Goal: Information Seeking & Learning: Find specific page/section

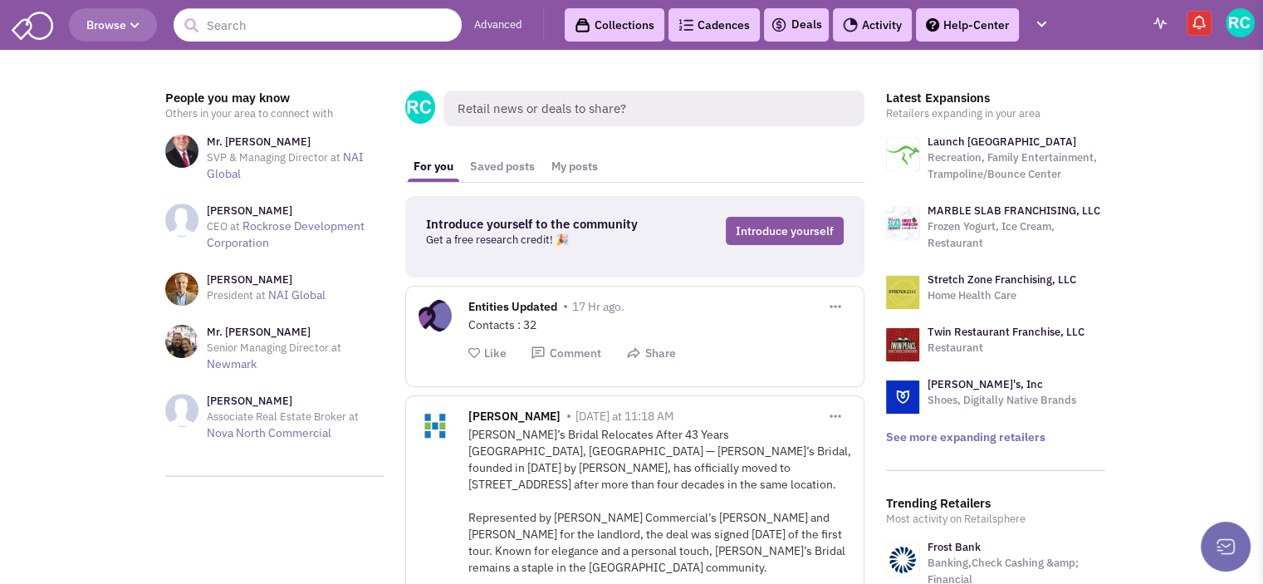
click at [100, 18] on span "Browse" at bounding box center [112, 24] width 53 height 15
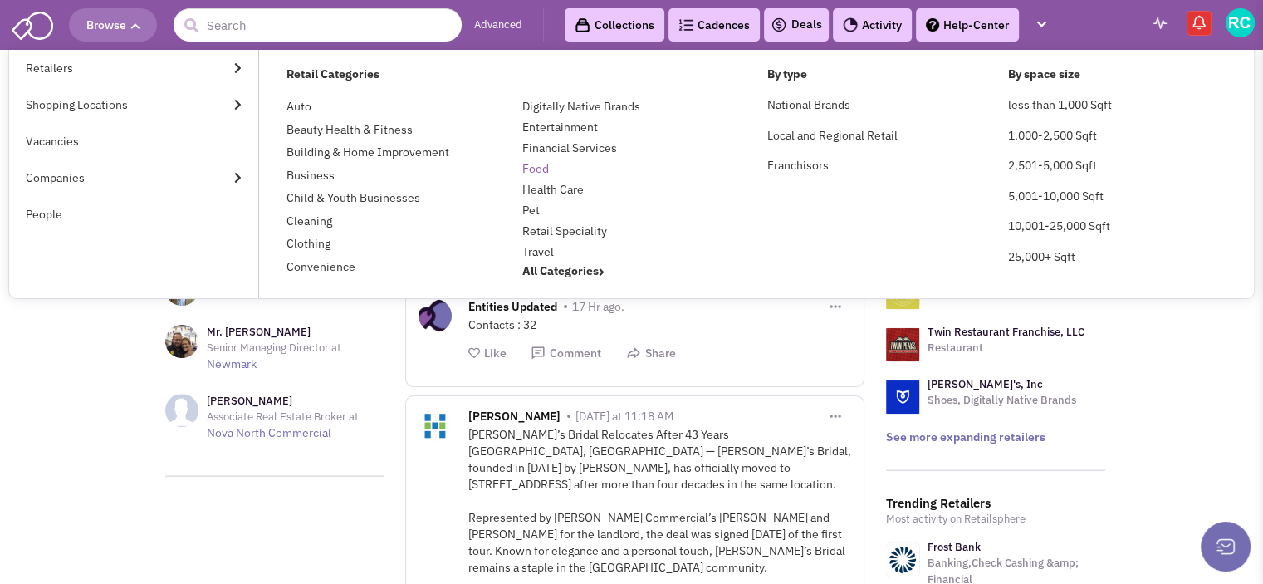
click at [538, 164] on link "Food" at bounding box center [535, 168] width 27 height 15
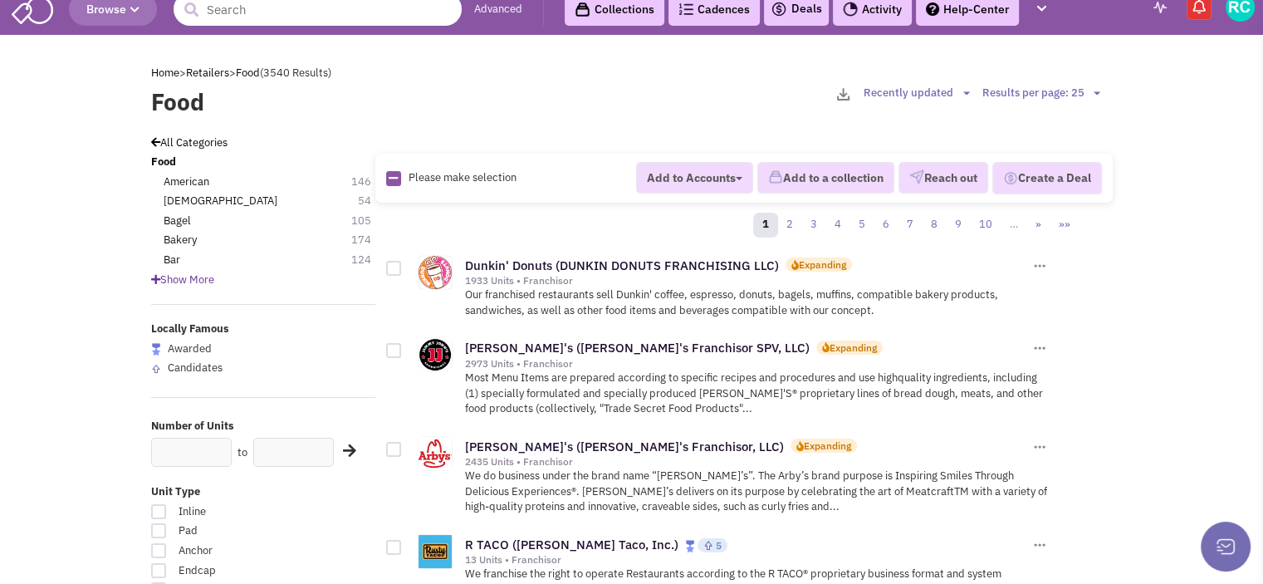
scroll to position [17, 0]
click at [194, 273] on span "Show More" at bounding box center [182, 279] width 63 height 14
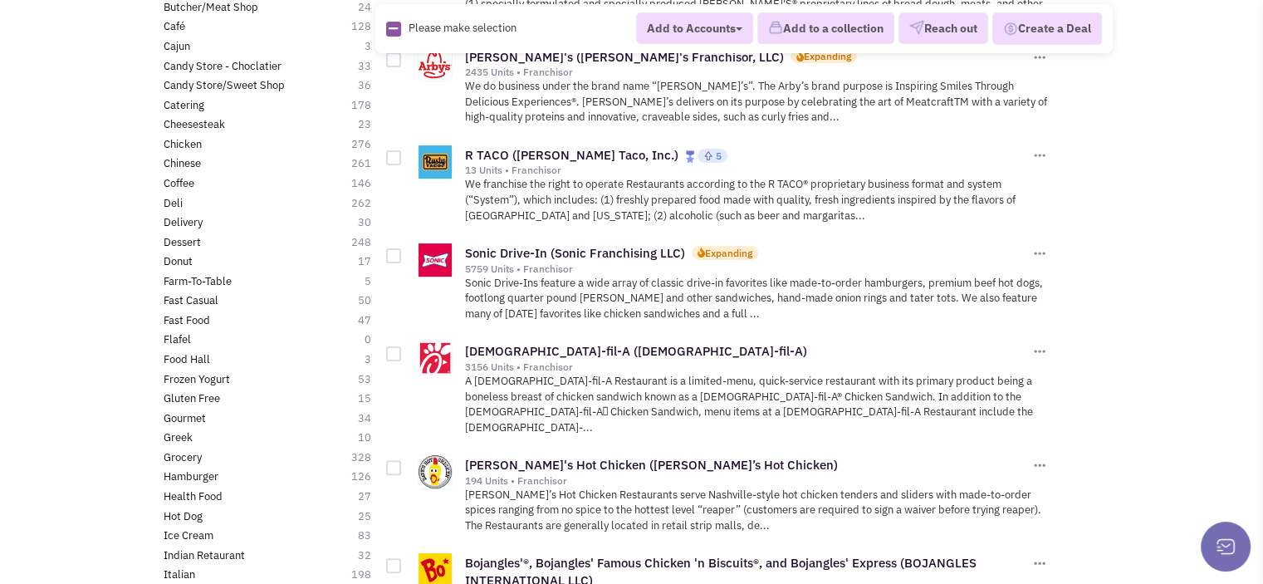
scroll to position [405, 0]
click at [188, 452] on link "Grocery" at bounding box center [183, 458] width 38 height 16
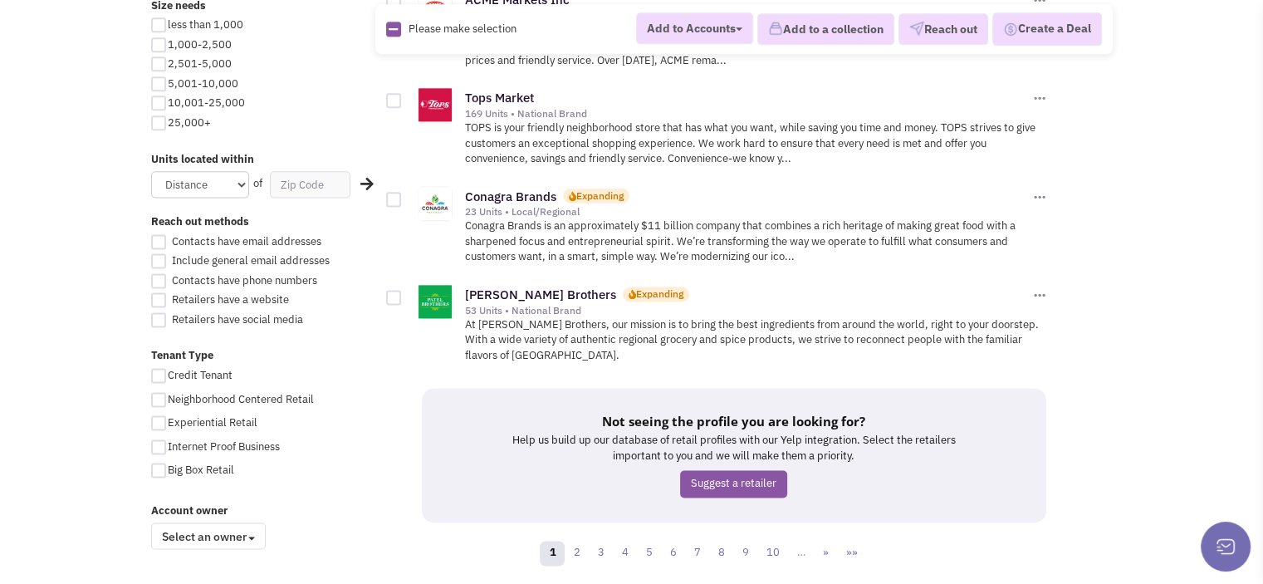
scroll to position [2174, 0]
click at [575, 539] on link "2" at bounding box center [576, 551] width 25 height 25
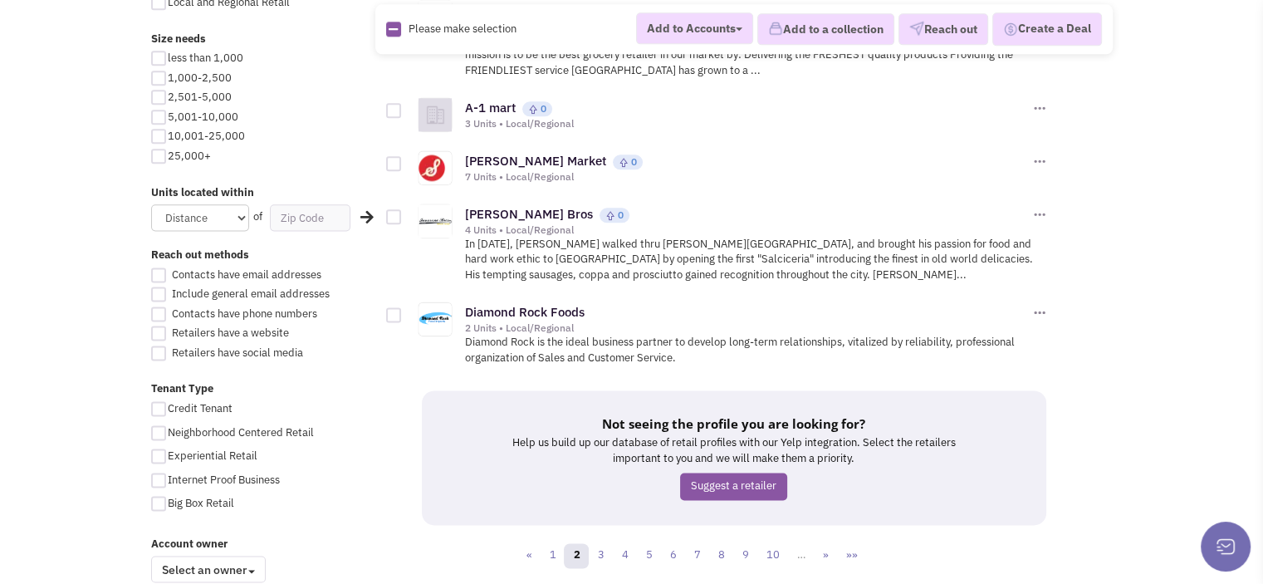
scroll to position [2142, 0]
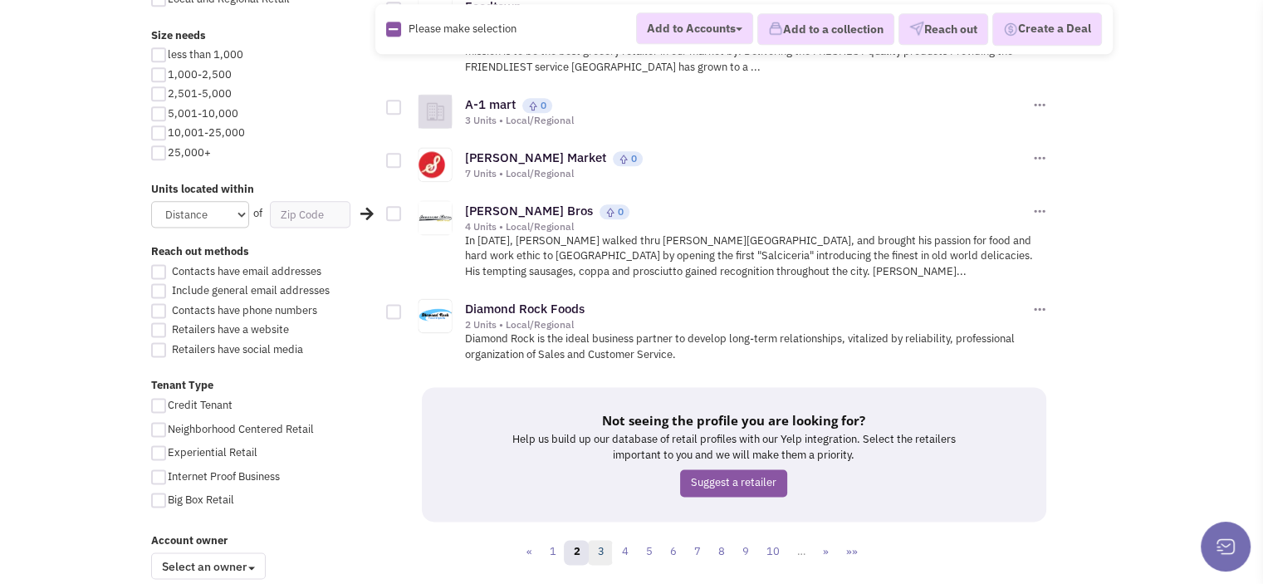
click at [604, 541] on link "3" at bounding box center [600, 552] width 25 height 25
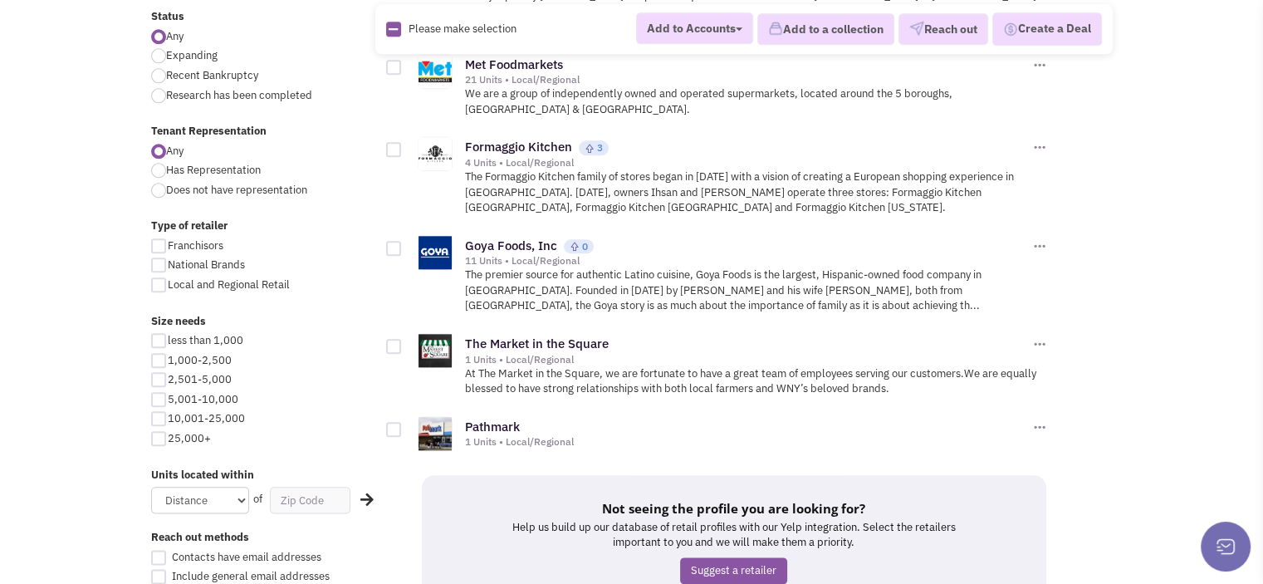
scroll to position [2068, 0]
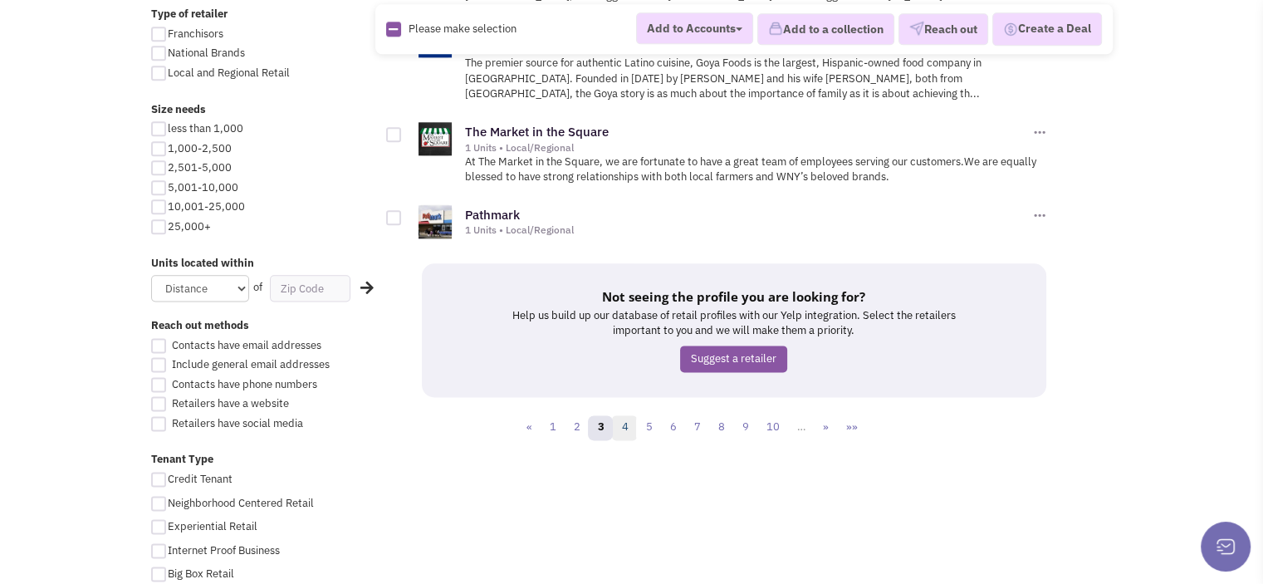
click at [622, 415] on link "4" at bounding box center [624, 427] width 25 height 25
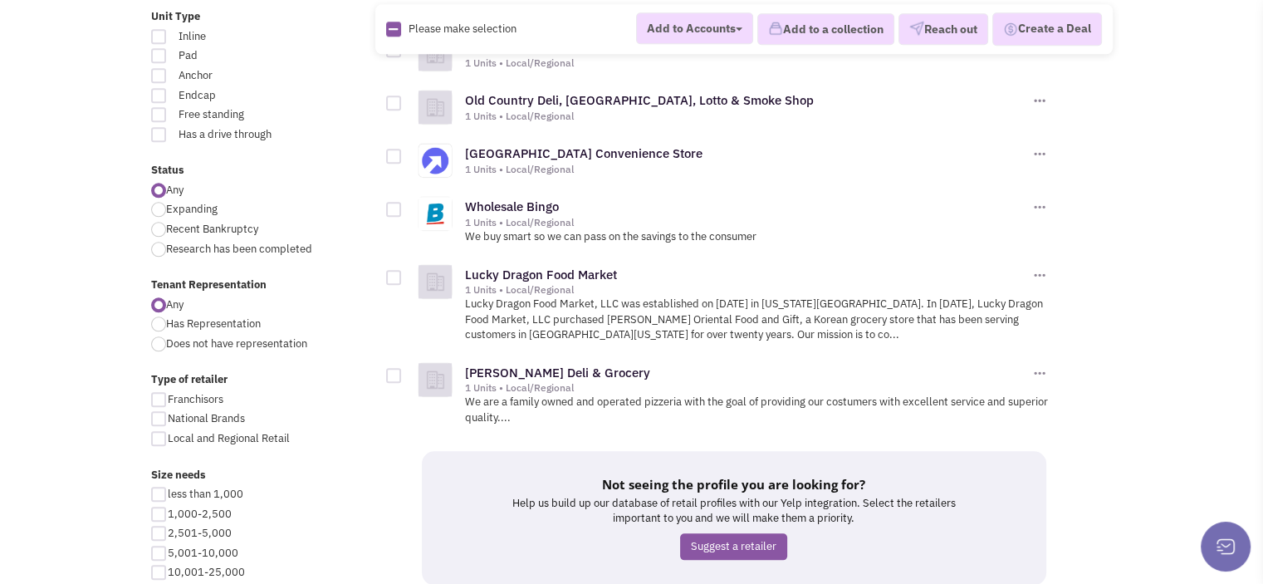
scroll to position [1759, 0]
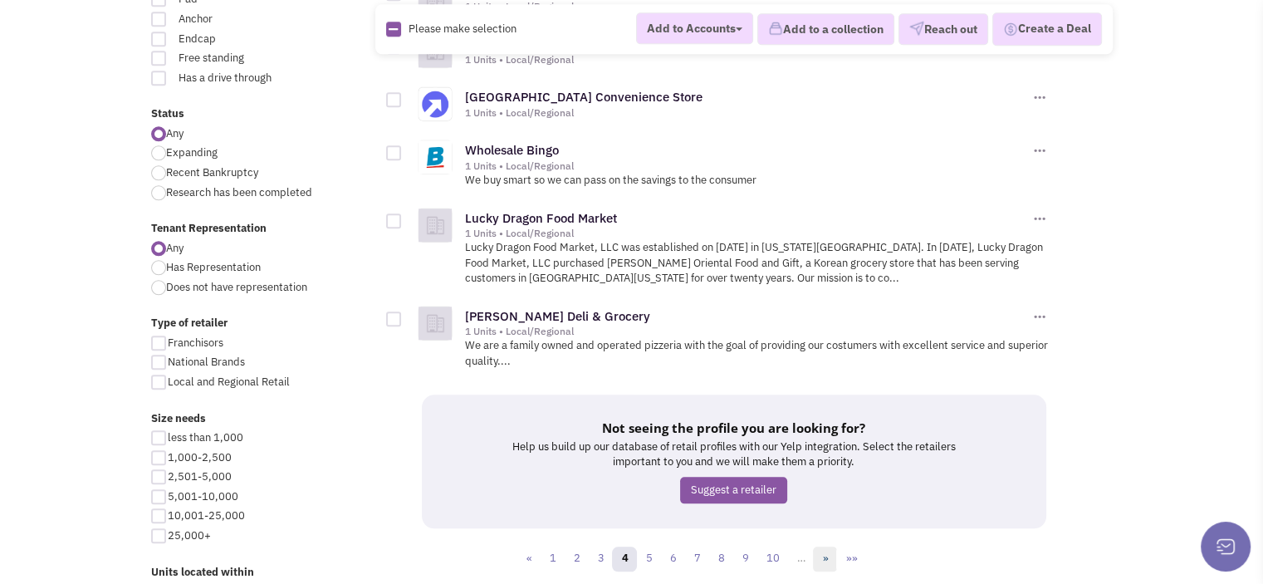
click at [828, 546] on link "»" at bounding box center [825, 558] width 24 height 25
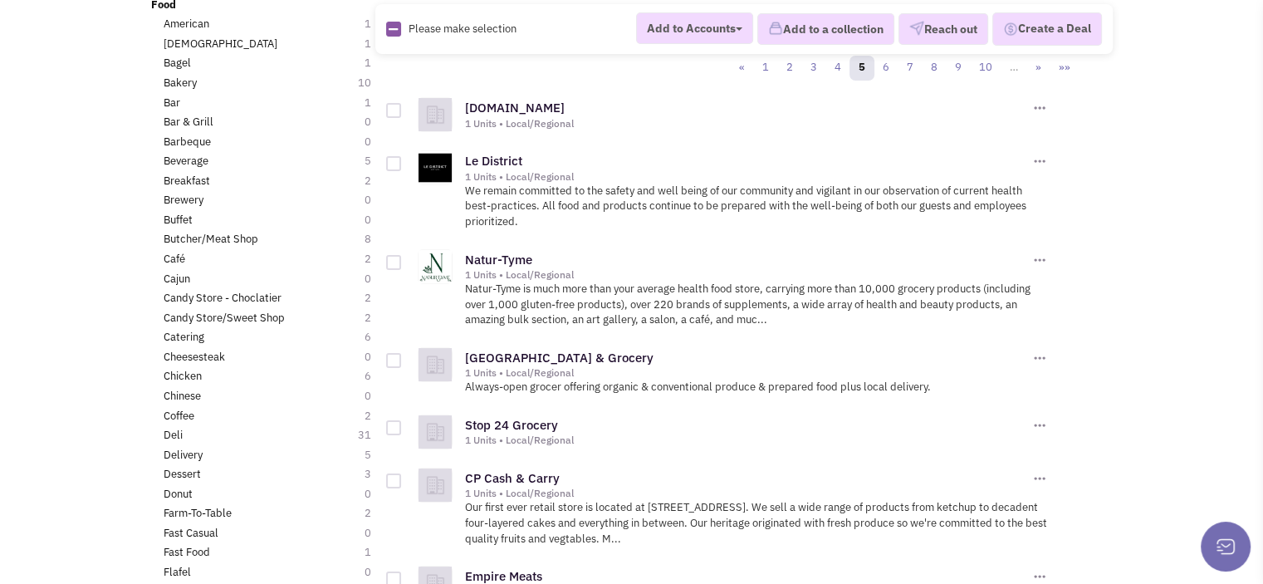
scroll to position [163, 0]
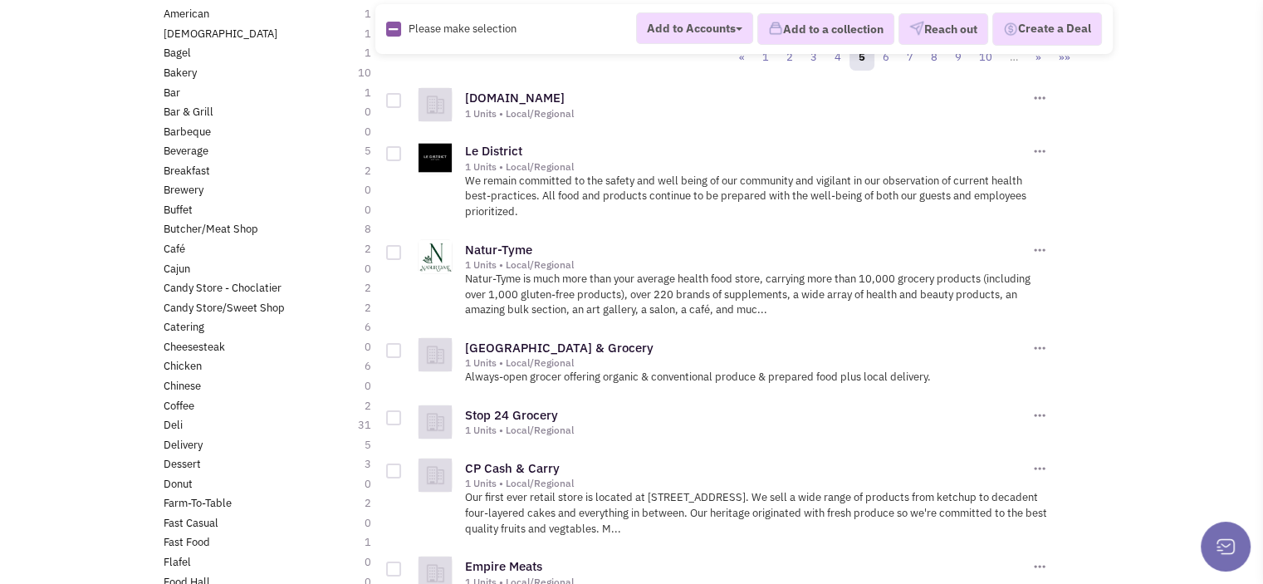
click at [485, 160] on div "1 Units • Local/Regional" at bounding box center [747, 166] width 565 height 13
click at [485, 146] on link "Le District" at bounding box center [493, 151] width 57 height 16
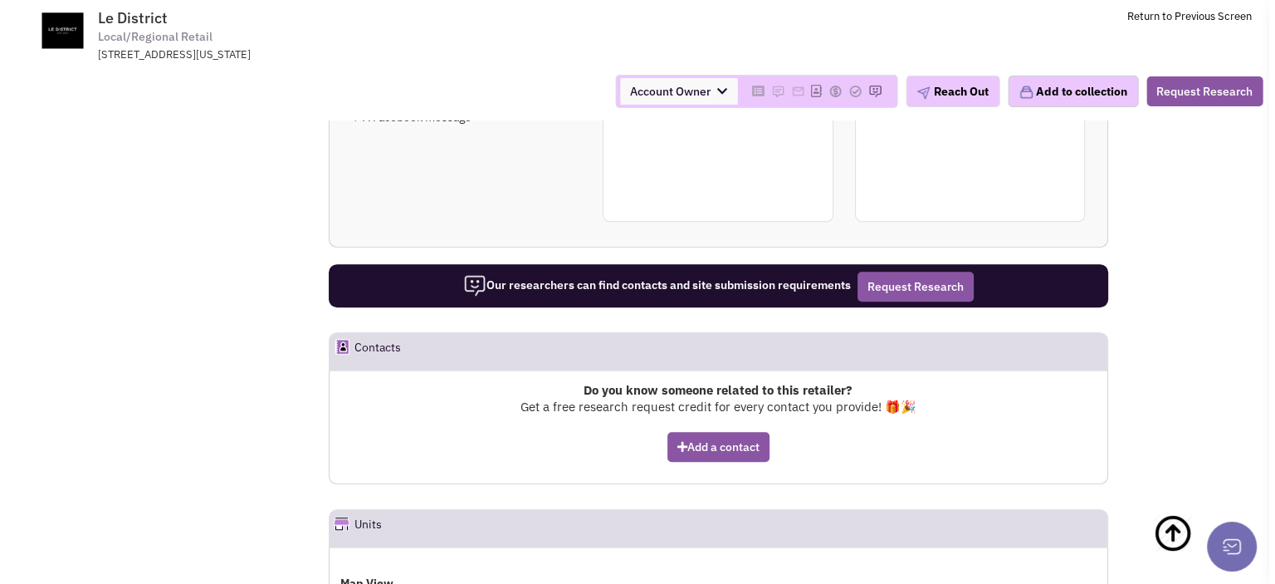
scroll to position [741, 0]
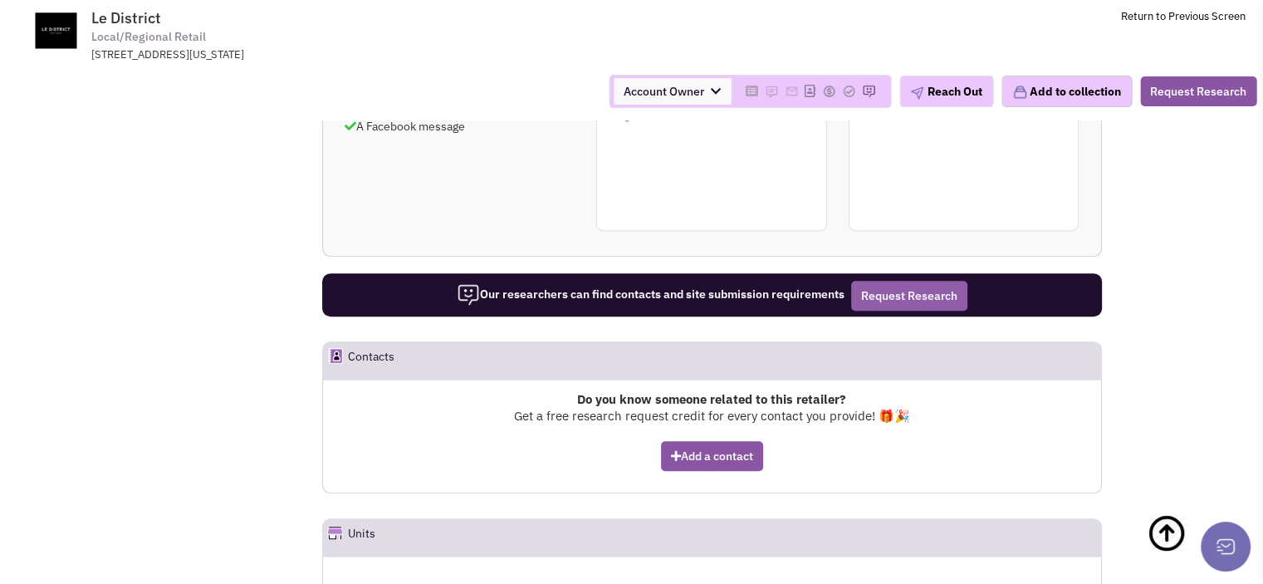
click at [879, 281] on button "Request Research" at bounding box center [909, 296] width 116 height 30
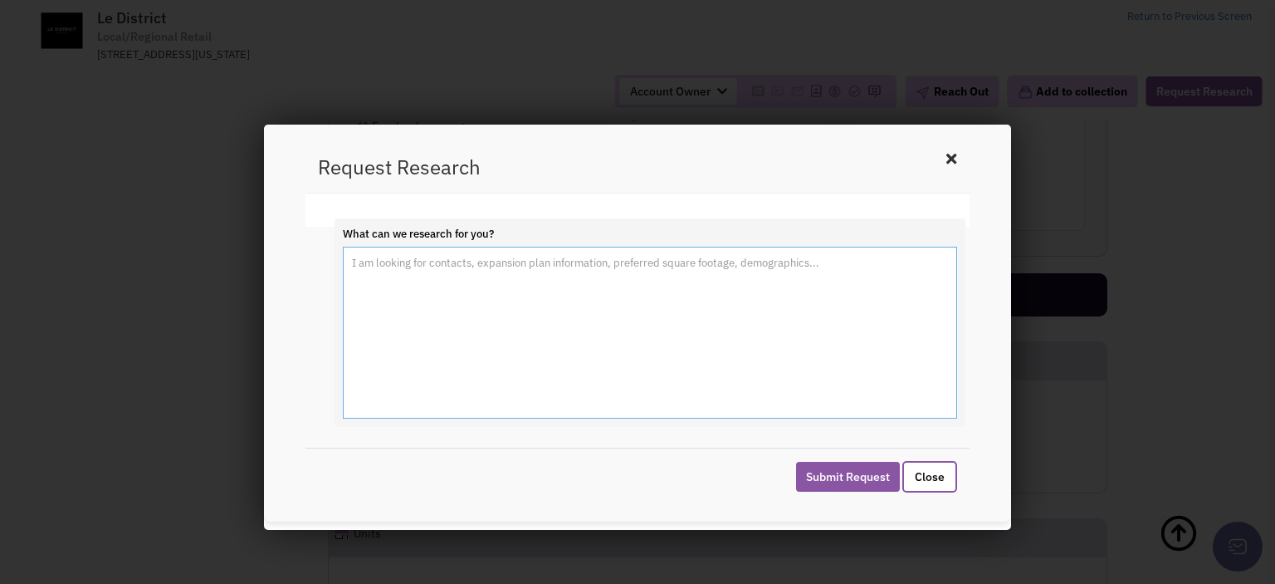
click at [545, 340] on textarea "What can we research for you?" at bounding box center [650, 333] width 614 height 173
type textarea "I am looking for a contact to share a commercial real estate opportunity in NYC"
click at [820, 477] on button "Submit Request" at bounding box center [848, 477] width 104 height 30
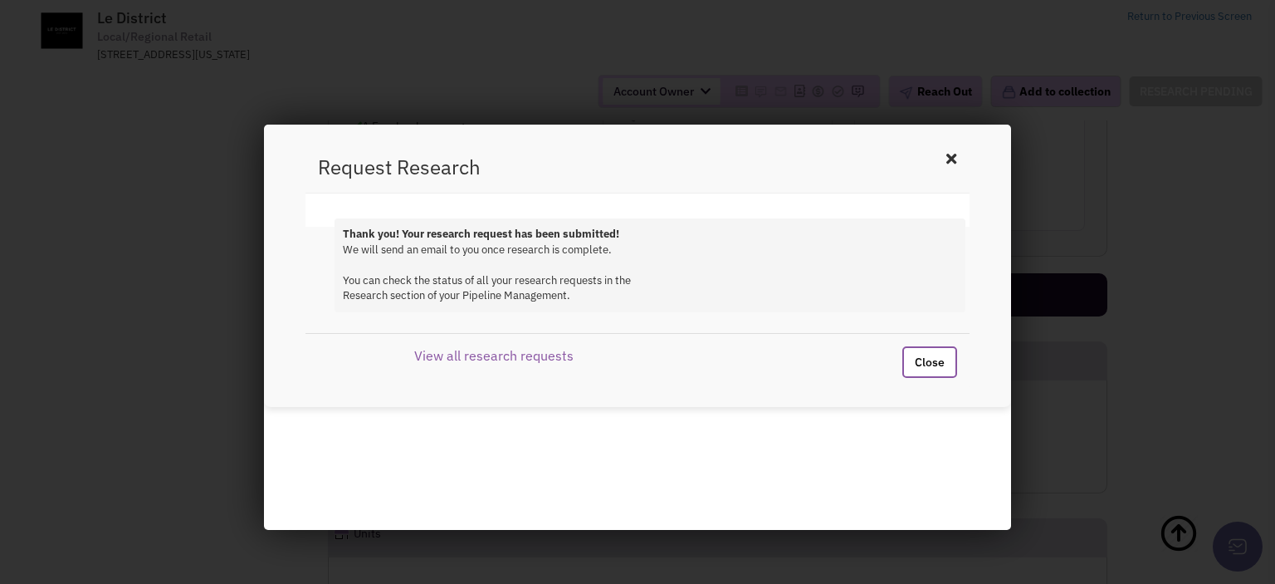
click at [943, 158] on icon at bounding box center [952, 158] width 20 height 25
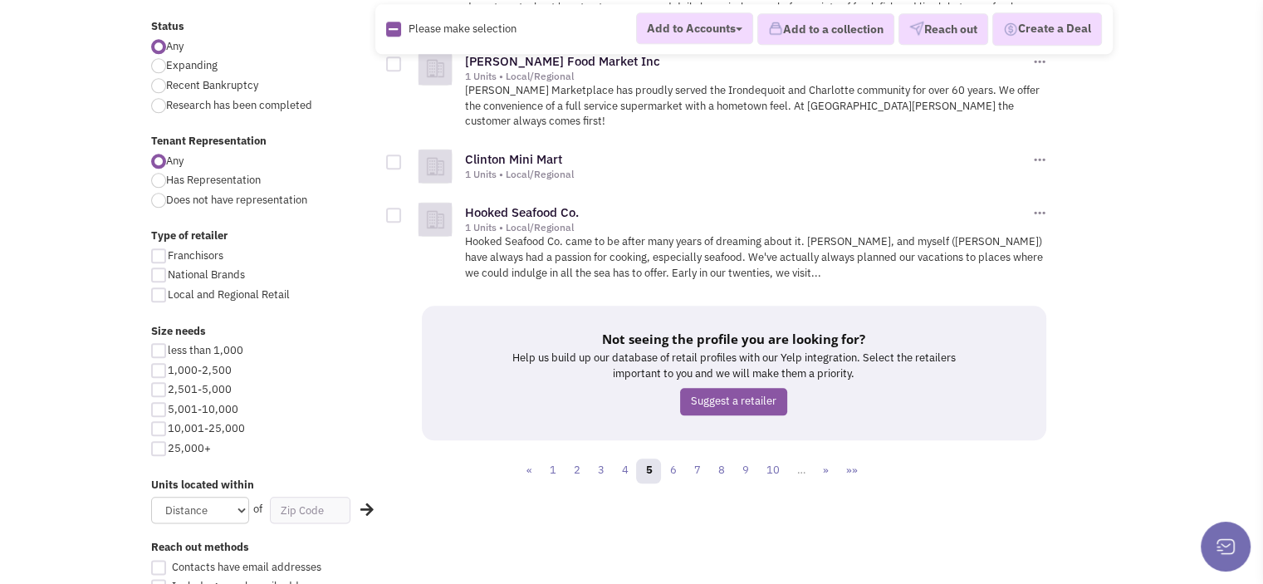
scroll to position [1846, 0]
click at [672, 459] on link "6" at bounding box center [672, 471] width 25 height 25
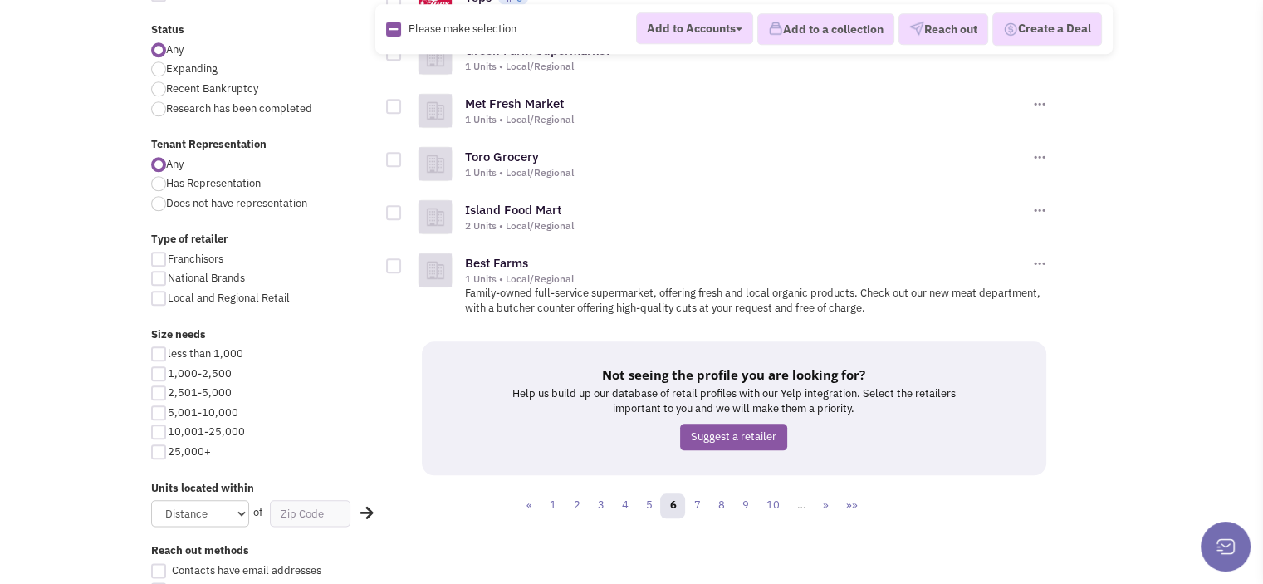
scroll to position [1843, 0]
click at [694, 493] on link "7" at bounding box center [696, 505] width 25 height 25
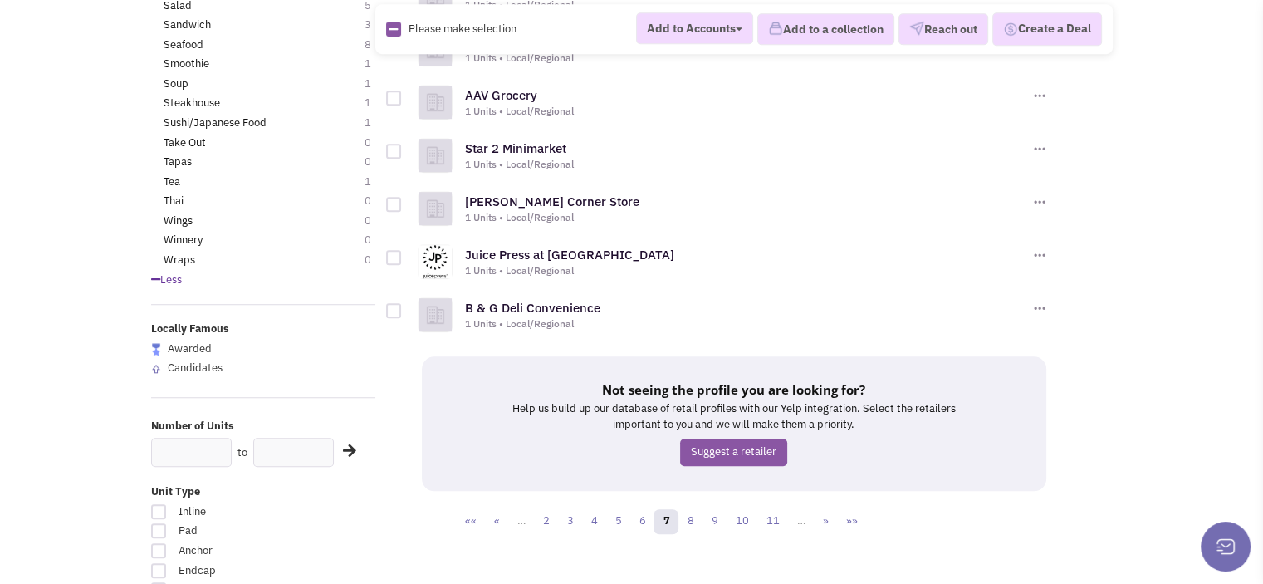
scroll to position [1229, 0]
click at [694, 517] on link "8" at bounding box center [690, 520] width 25 height 25
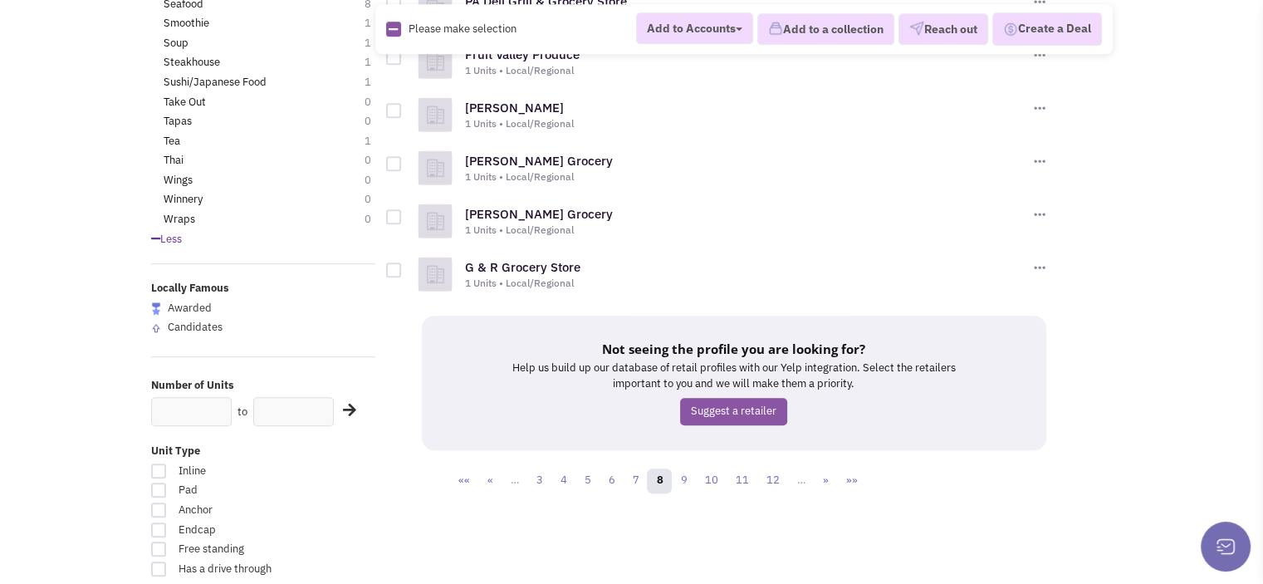
scroll to position [1271, 0]
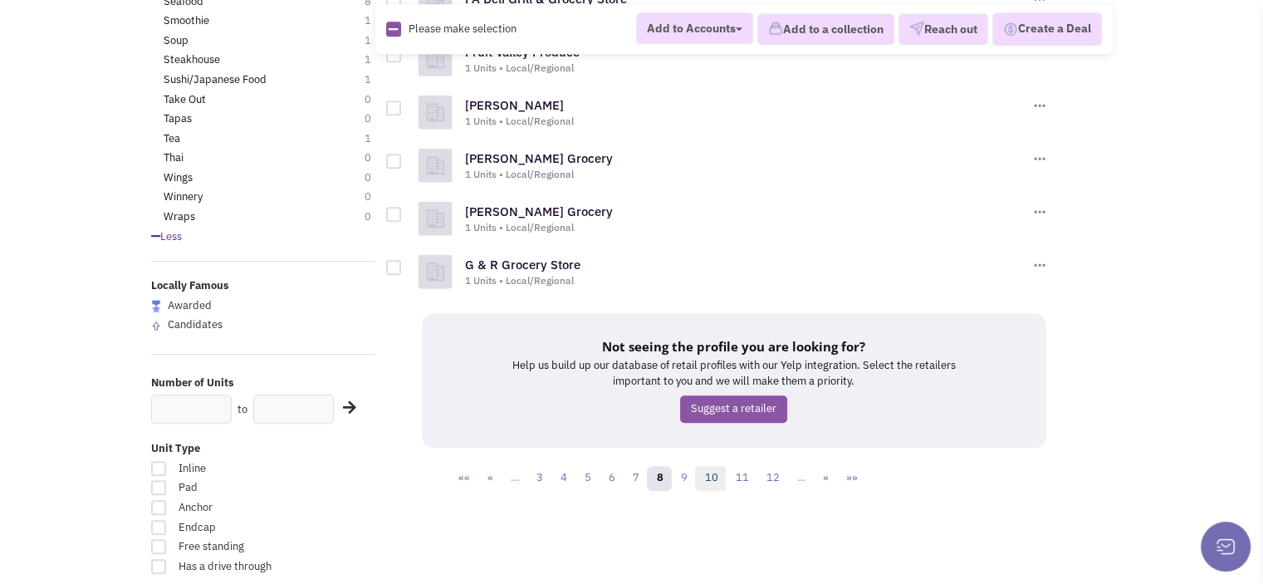
click at [701, 476] on link "10" at bounding box center [711, 478] width 32 height 25
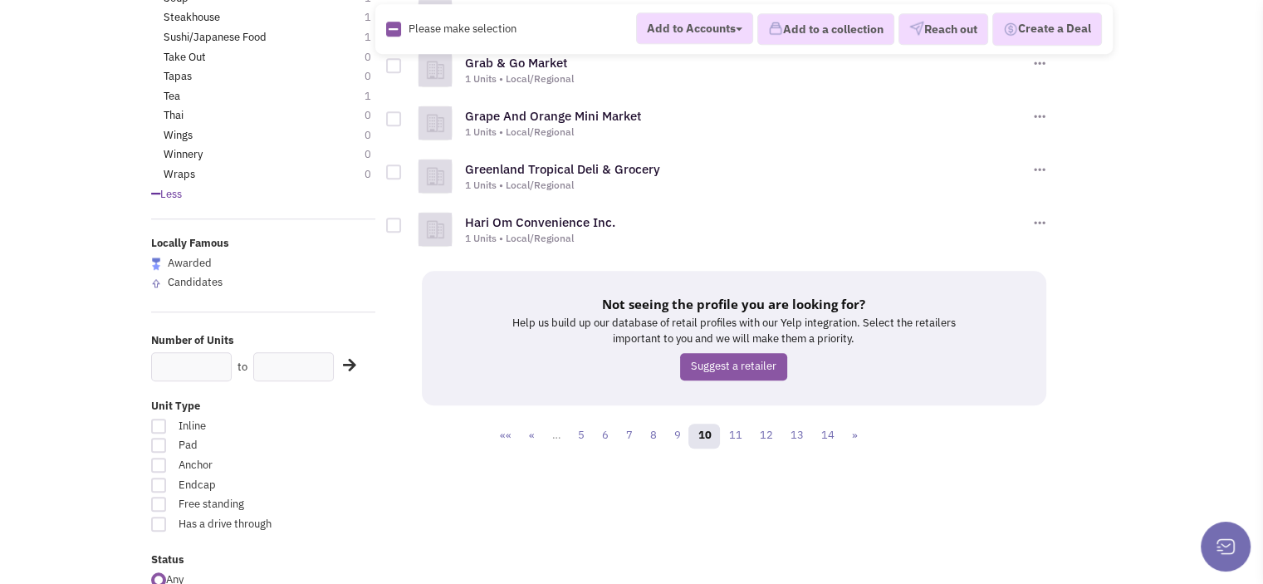
scroll to position [1328, 0]
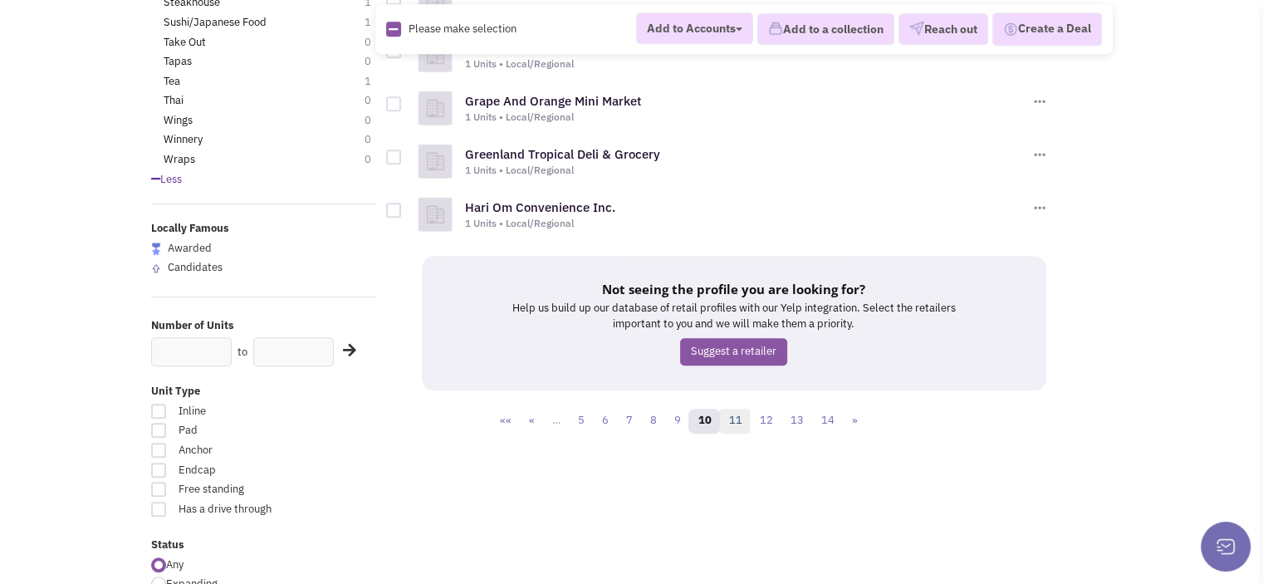
click at [744, 420] on link "11" at bounding box center [735, 421] width 32 height 25
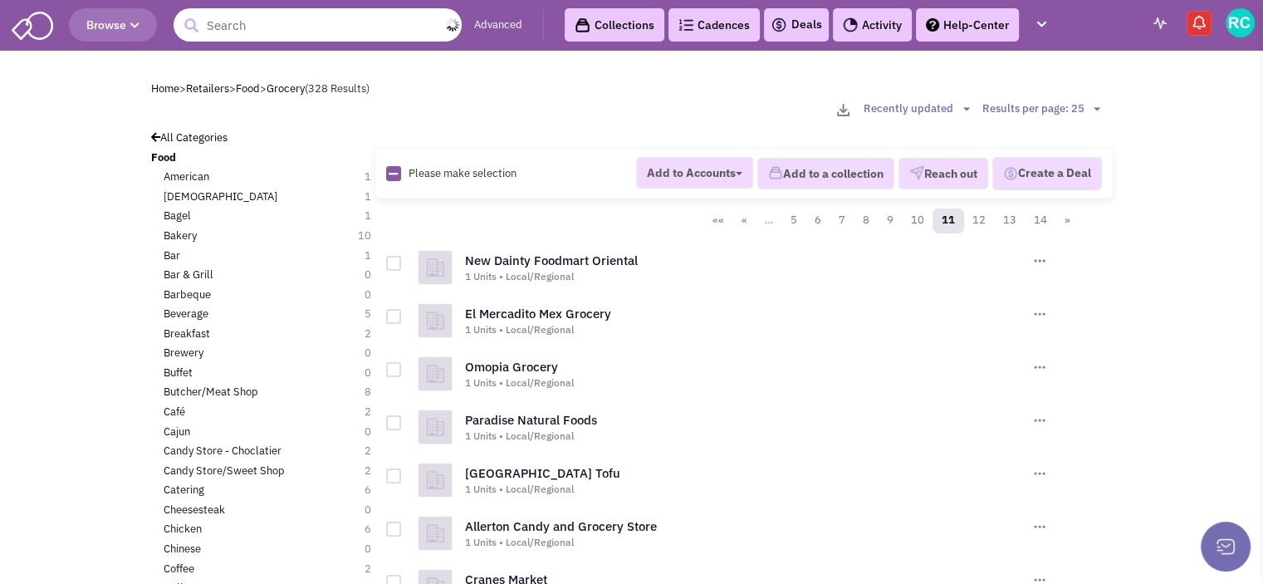
click at [335, 26] on input "text" at bounding box center [318, 24] width 288 height 33
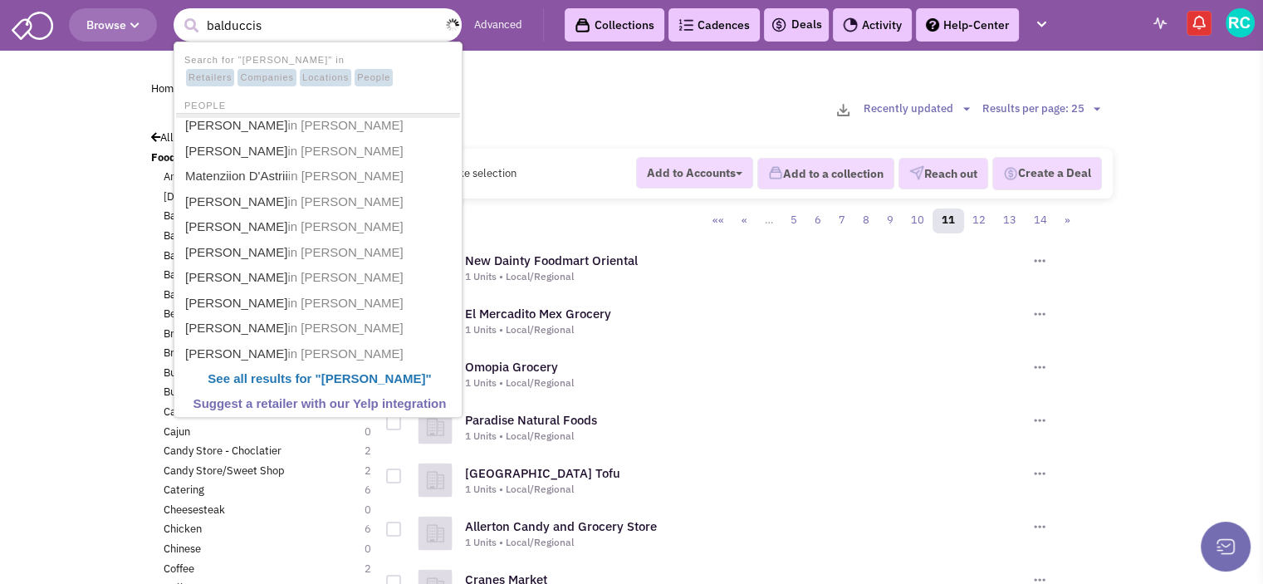
type input "balduccis"
click at [179, 13] on button "submit" at bounding box center [191, 25] width 25 height 25
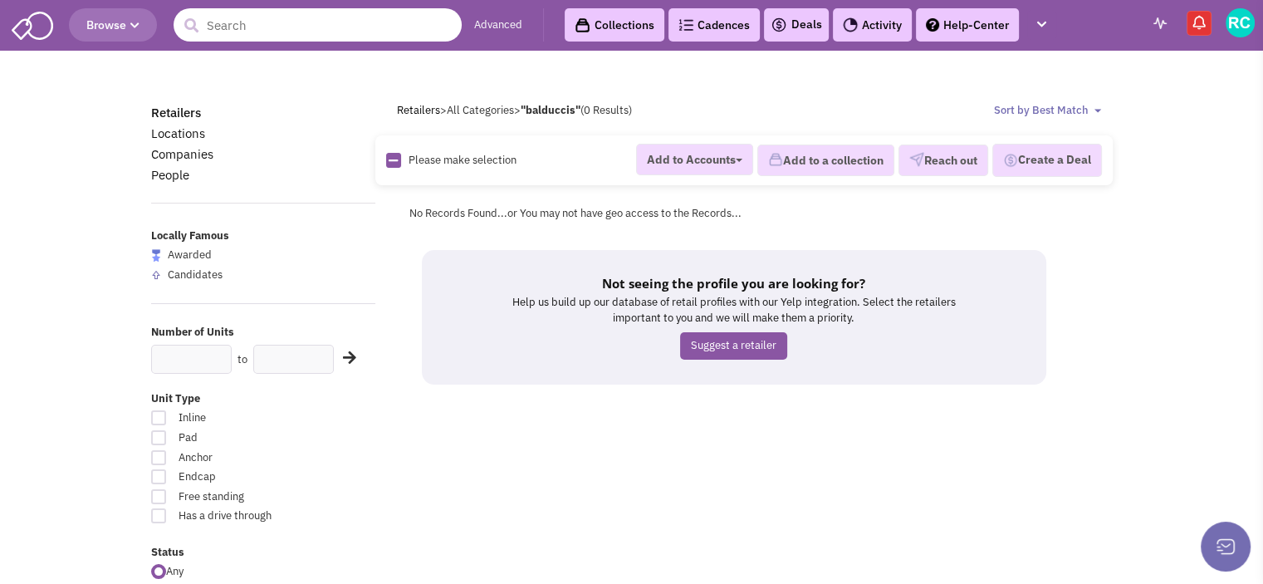
click at [353, 27] on input "text" at bounding box center [318, 24] width 288 height 33
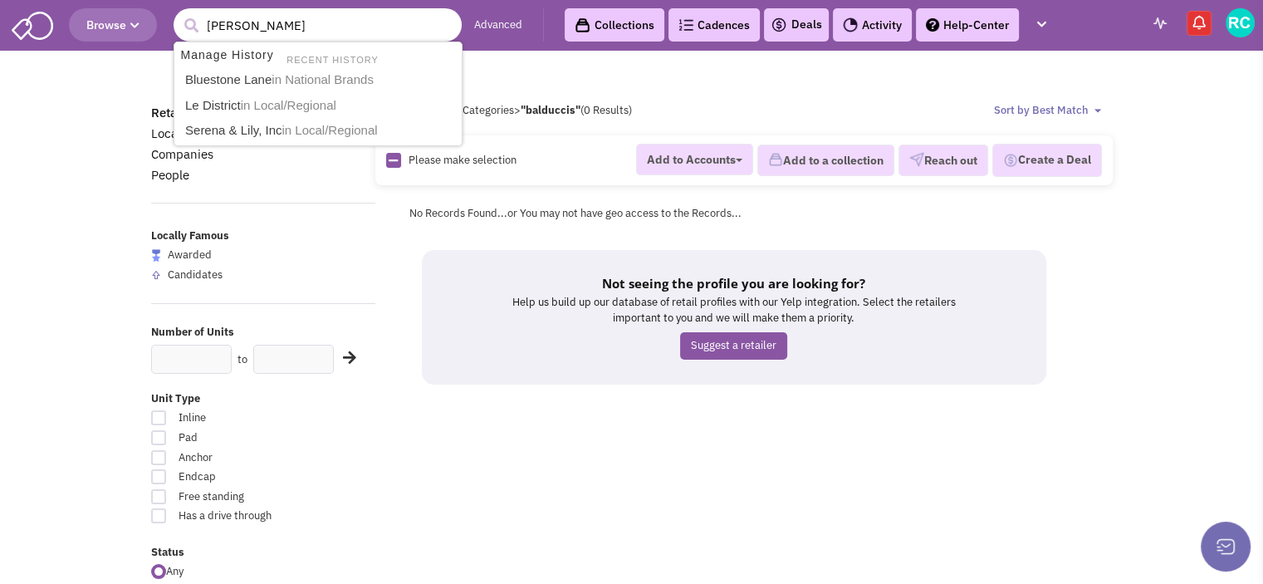
type input "[PERSON_NAME]"
click at [179, 13] on button "submit" at bounding box center [191, 25] width 25 height 25
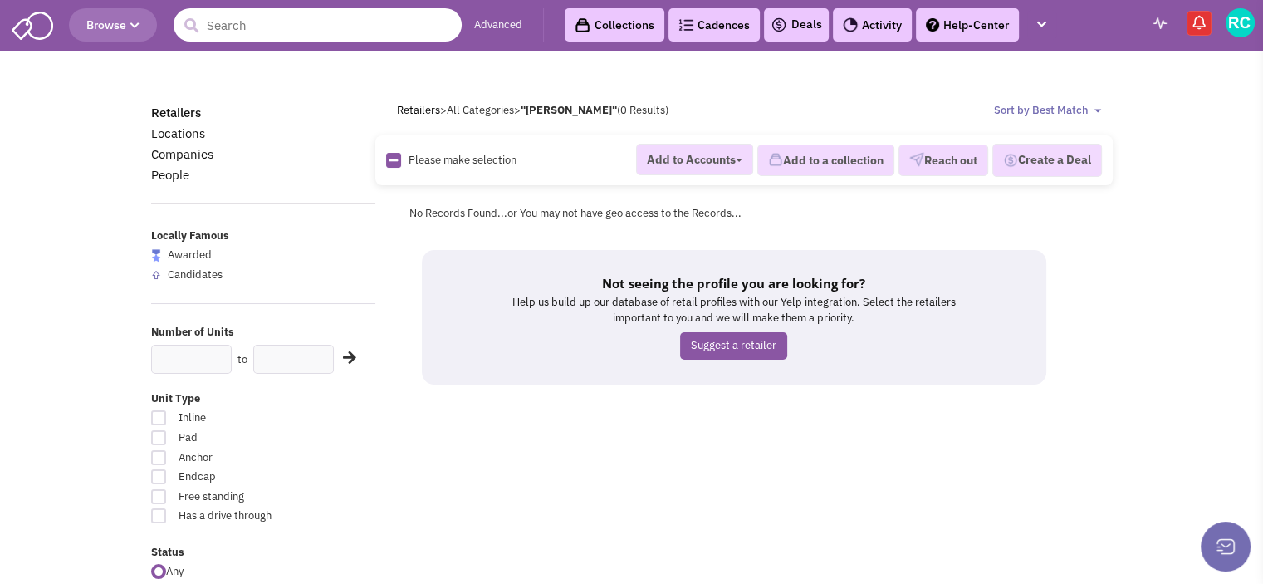
click at [267, 18] on input "text" at bounding box center [318, 24] width 288 height 33
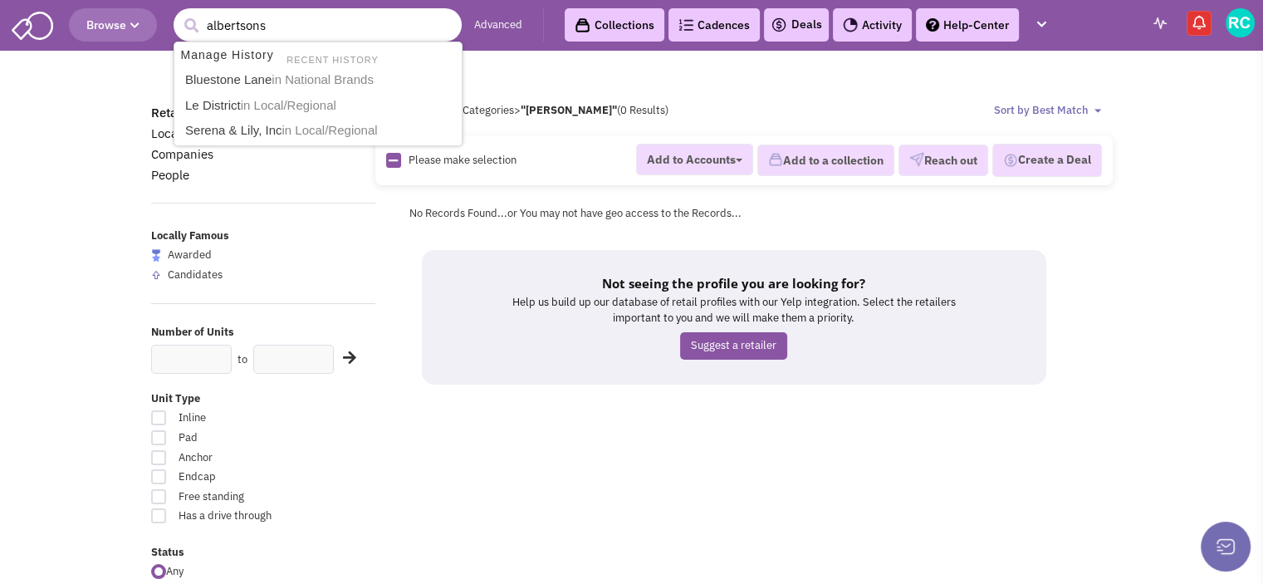
type input "albertsons"
click at [179, 13] on button "submit" at bounding box center [191, 25] width 25 height 25
click at [267, 18] on input "text" at bounding box center [318, 24] width 288 height 33
type input "[PERSON_NAME]"
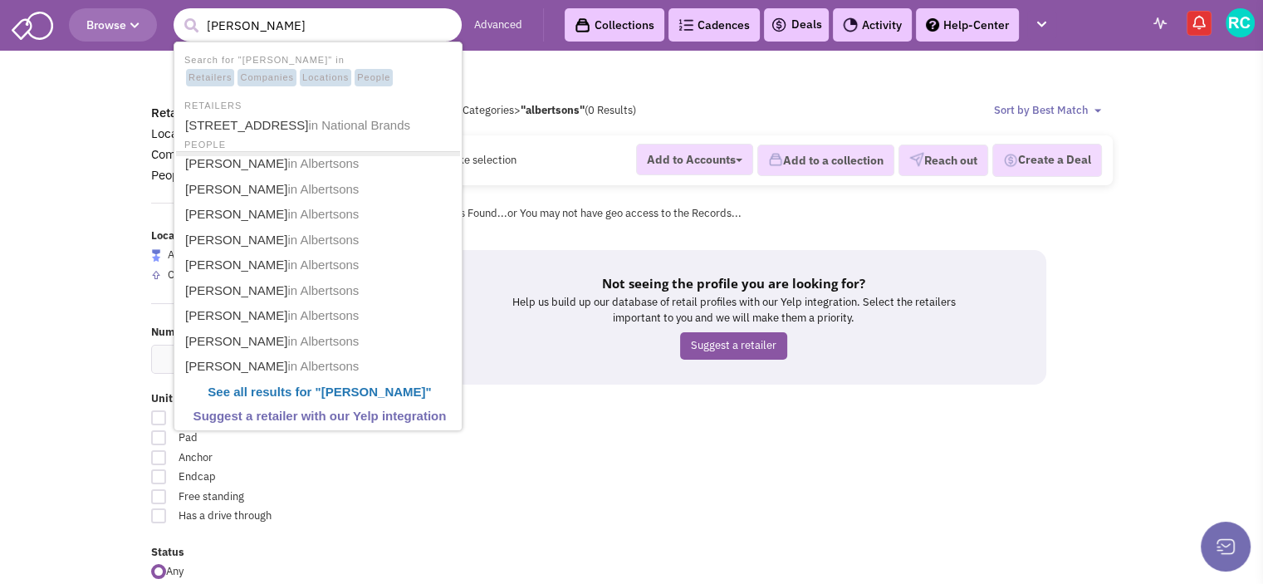
click at [206, 81] on span "Retailers" at bounding box center [210, 78] width 48 height 18
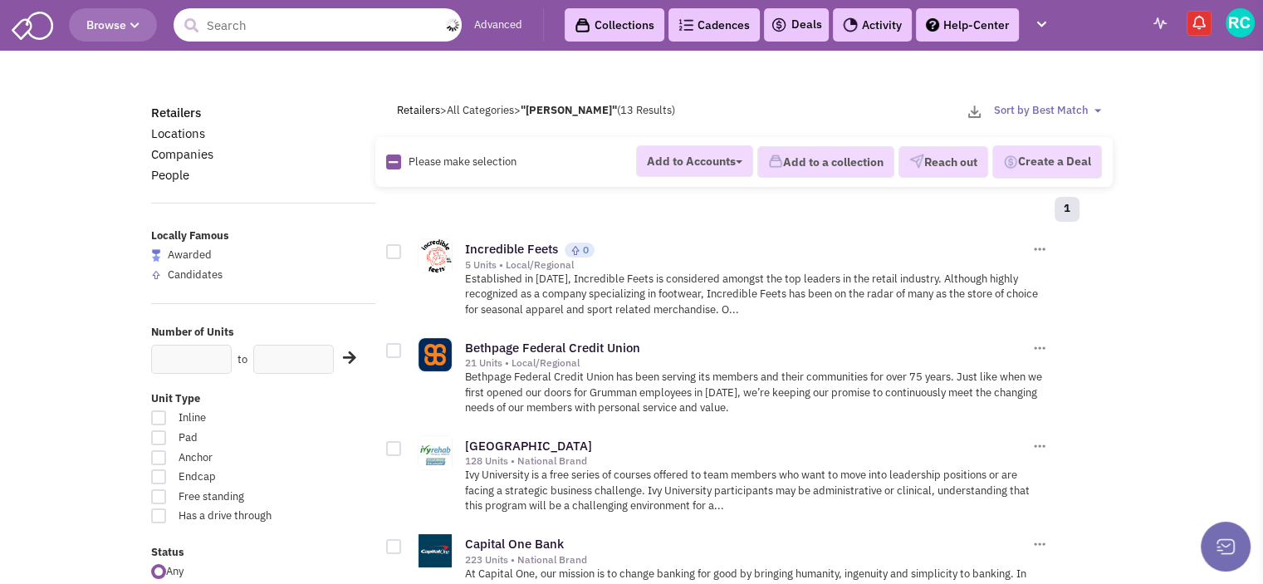
click at [308, 27] on input "text" at bounding box center [318, 24] width 288 height 33
click at [389, 24] on input "albertson" at bounding box center [318, 24] width 288 height 33
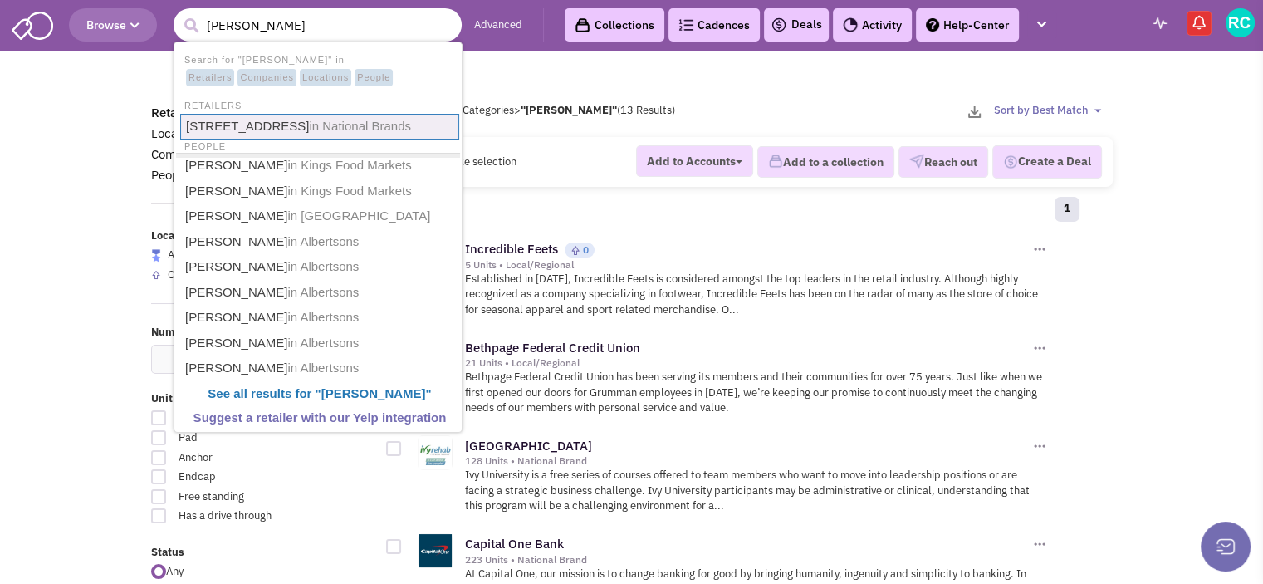
type input "albertson's"
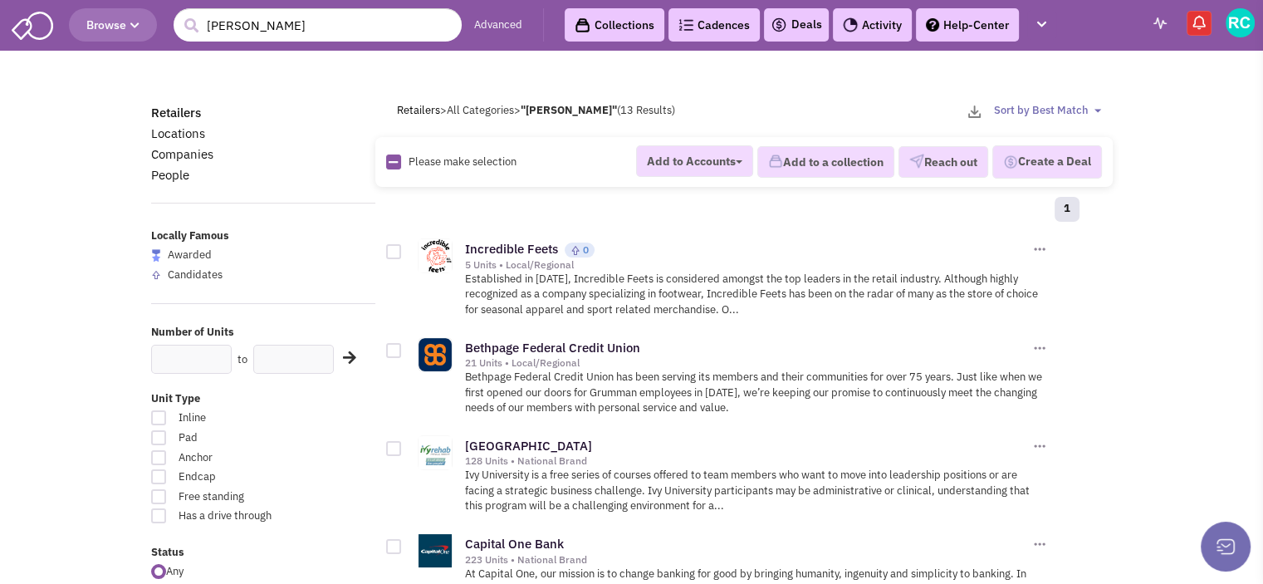
click at [199, 159] on link "Companies" at bounding box center [182, 154] width 62 height 16
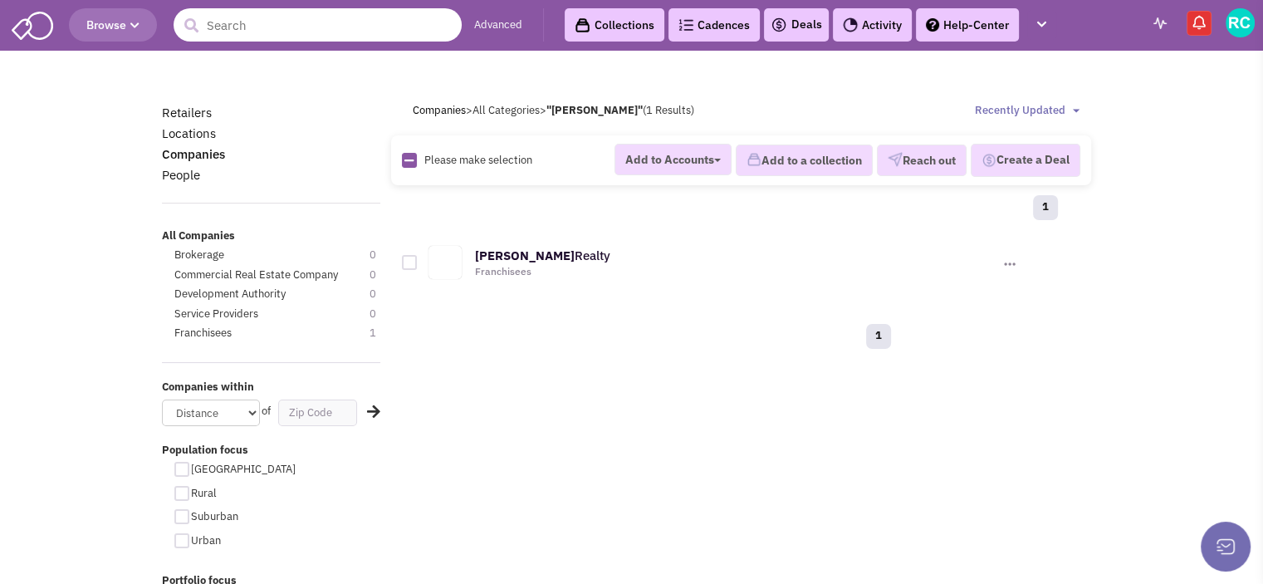
click at [390, 22] on input "text" at bounding box center [318, 24] width 288 height 33
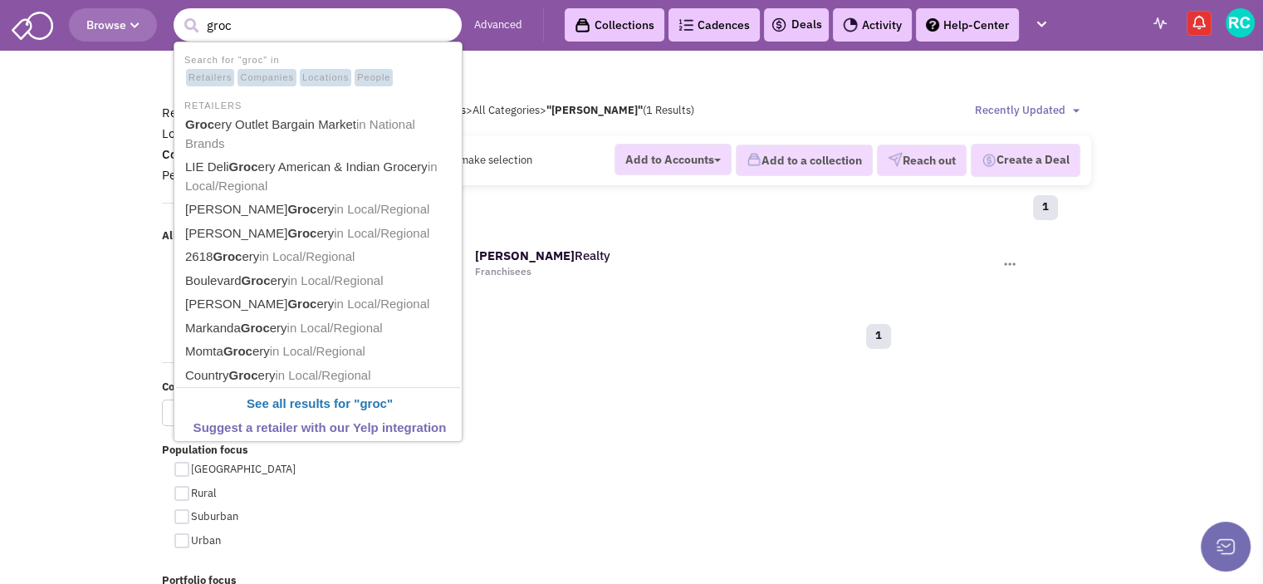
type input "groc"
click at [101, 209] on body "Browse 378687 groc Advanced Collections Cadences 0 Deals Activity Help-Center" at bounding box center [631, 470] width 1263 height 940
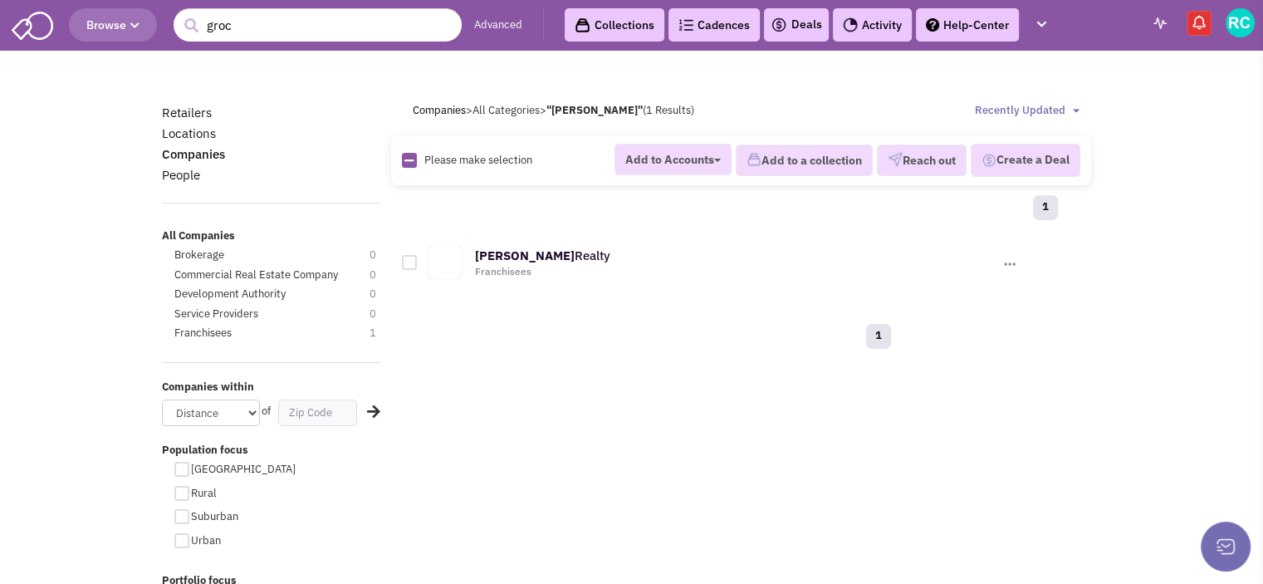
click at [104, 33] on button "Browse" at bounding box center [113, 24] width 88 height 33
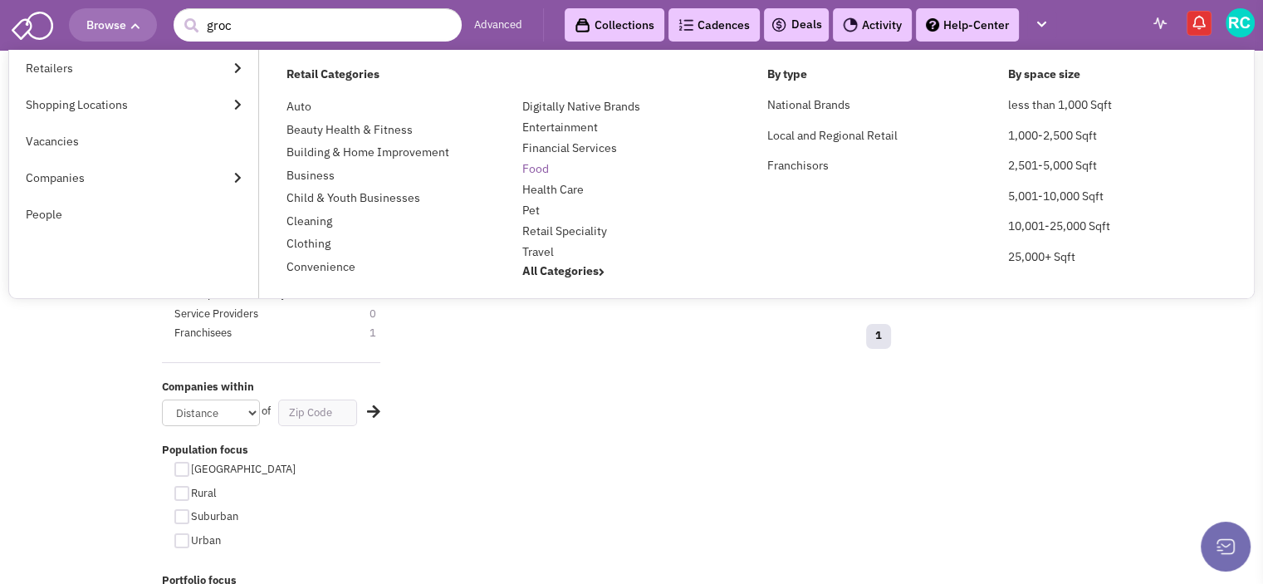
click at [545, 172] on link "Food" at bounding box center [535, 168] width 27 height 15
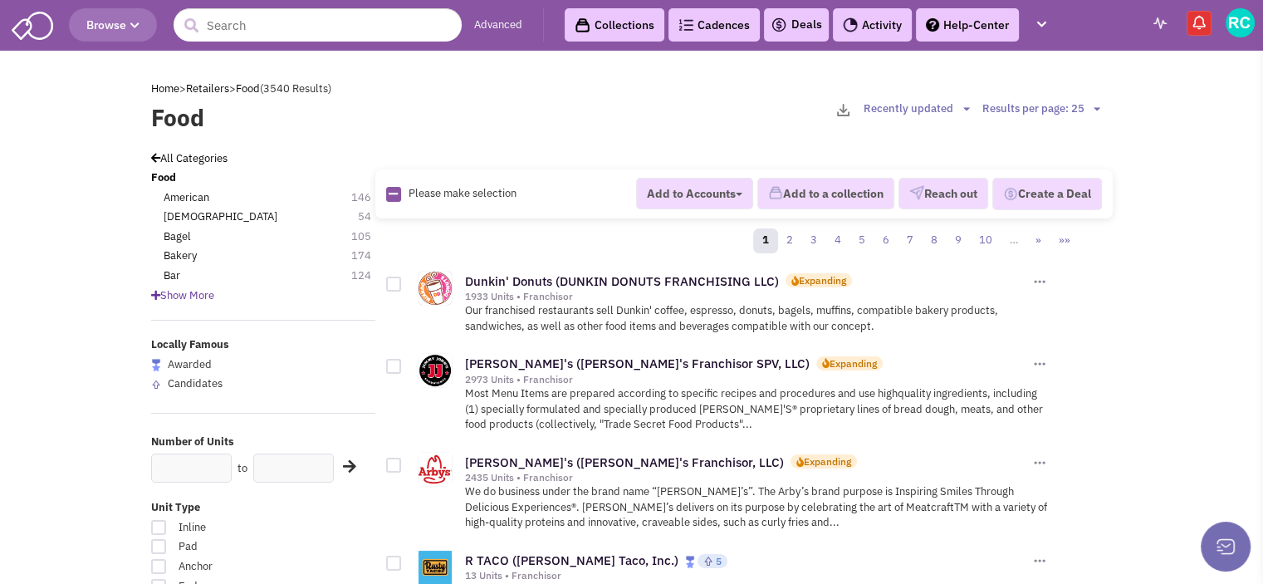
click at [184, 295] on span "Show More" at bounding box center [182, 295] width 63 height 14
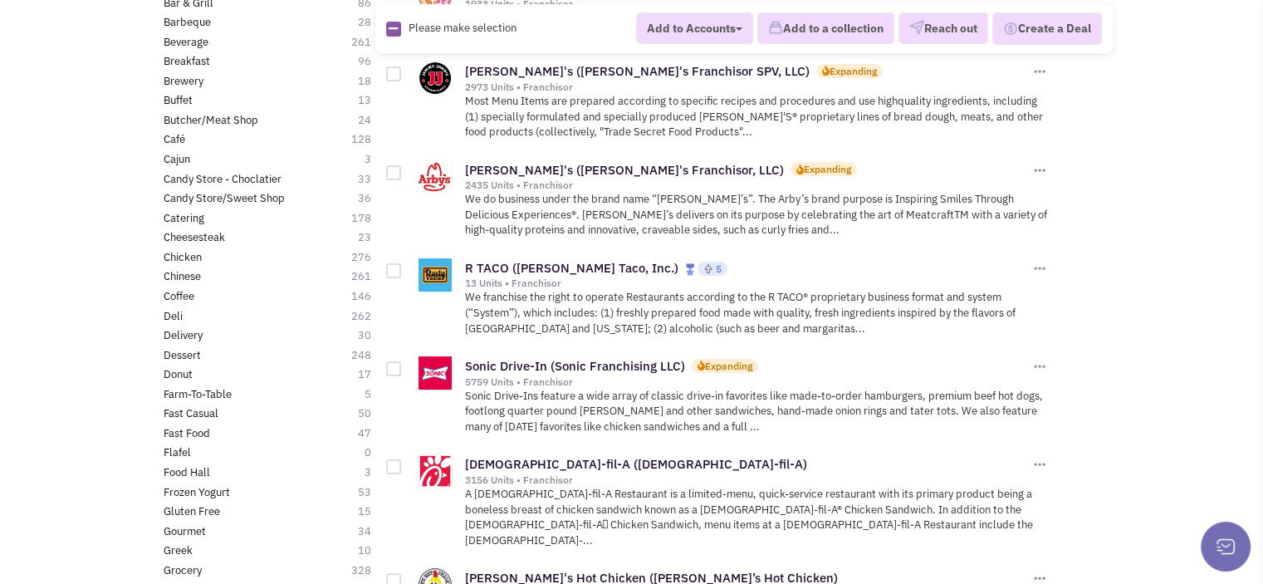
scroll to position [362, 0]
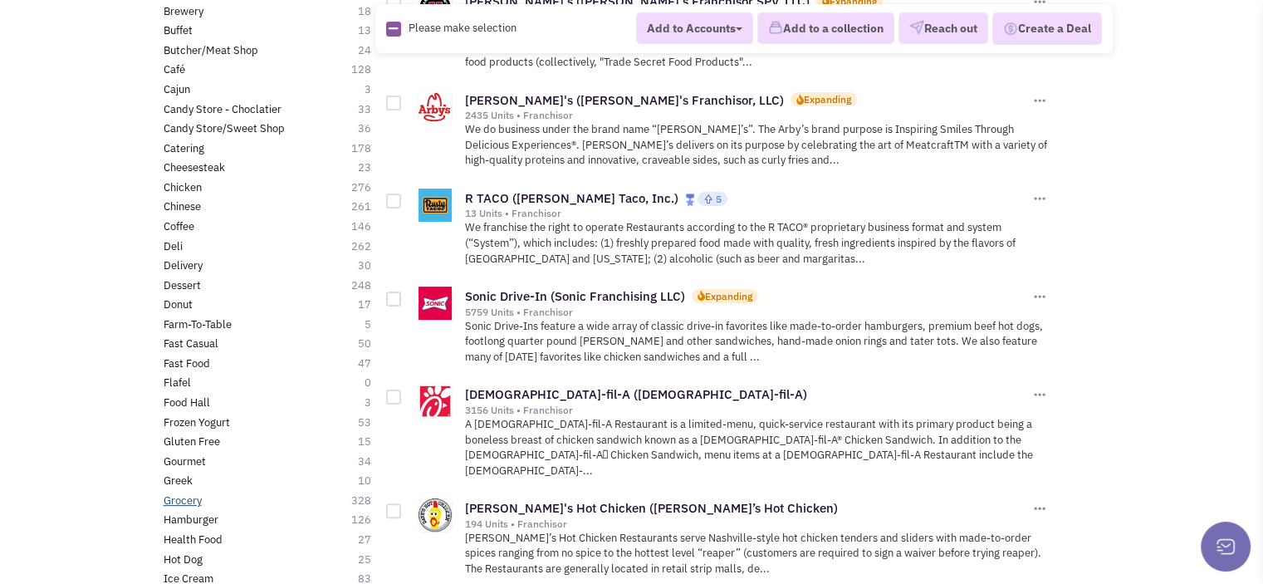
click at [193, 498] on link "Grocery" at bounding box center [183, 501] width 38 height 16
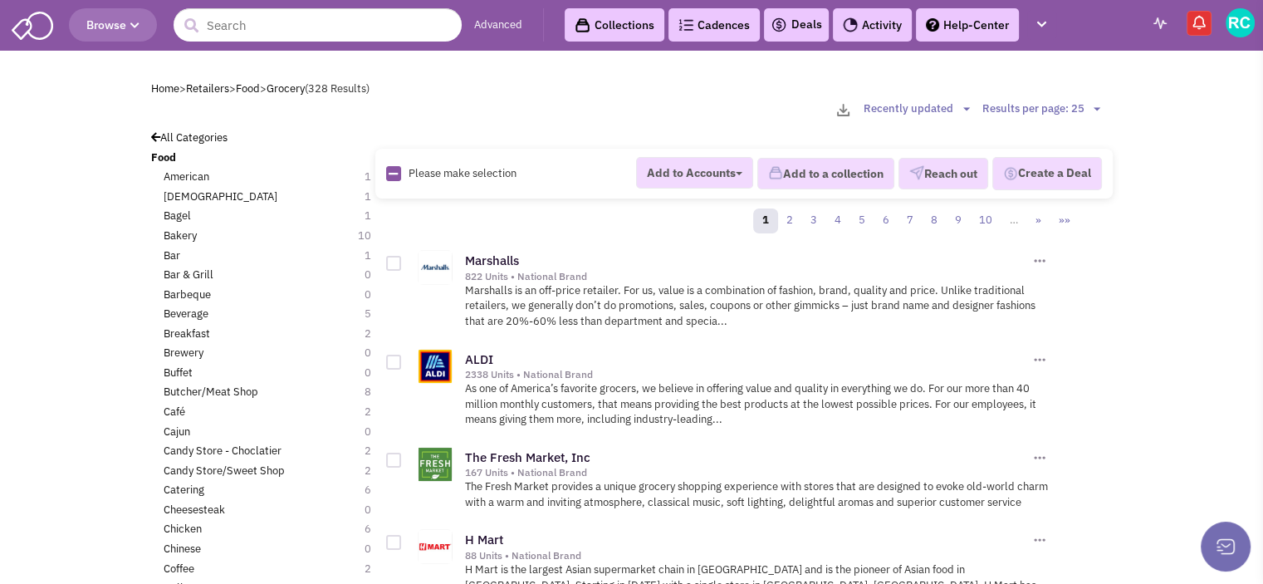
click at [389, 167] on link at bounding box center [393, 175] width 9 height 16
checkbox input "true"
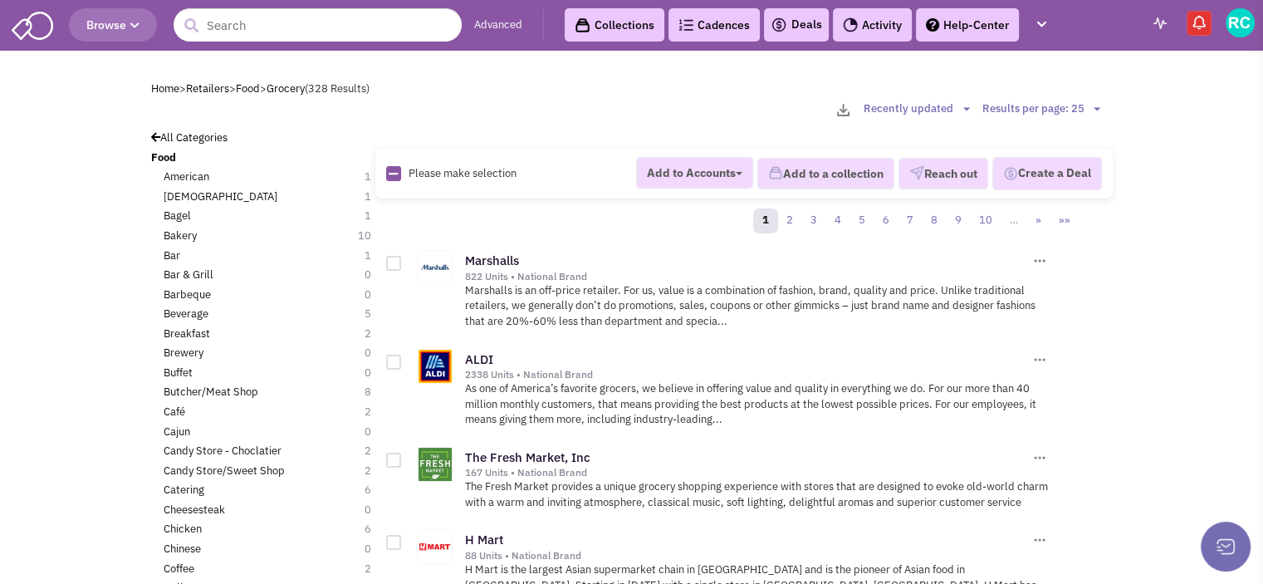
checkbox input "true"
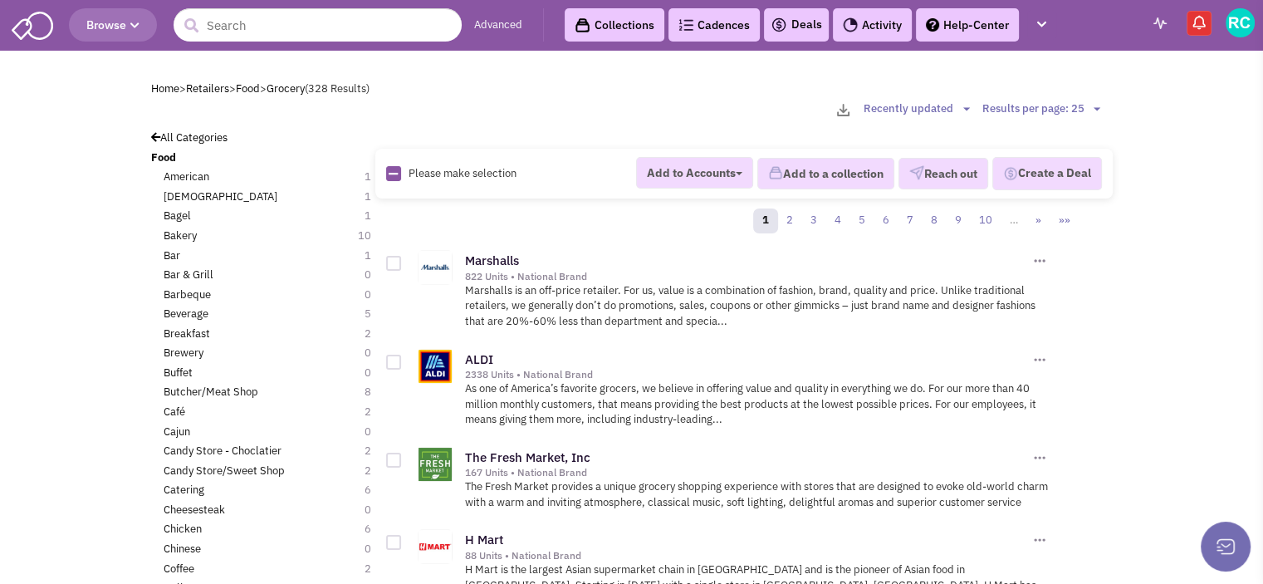
checkbox input "true"
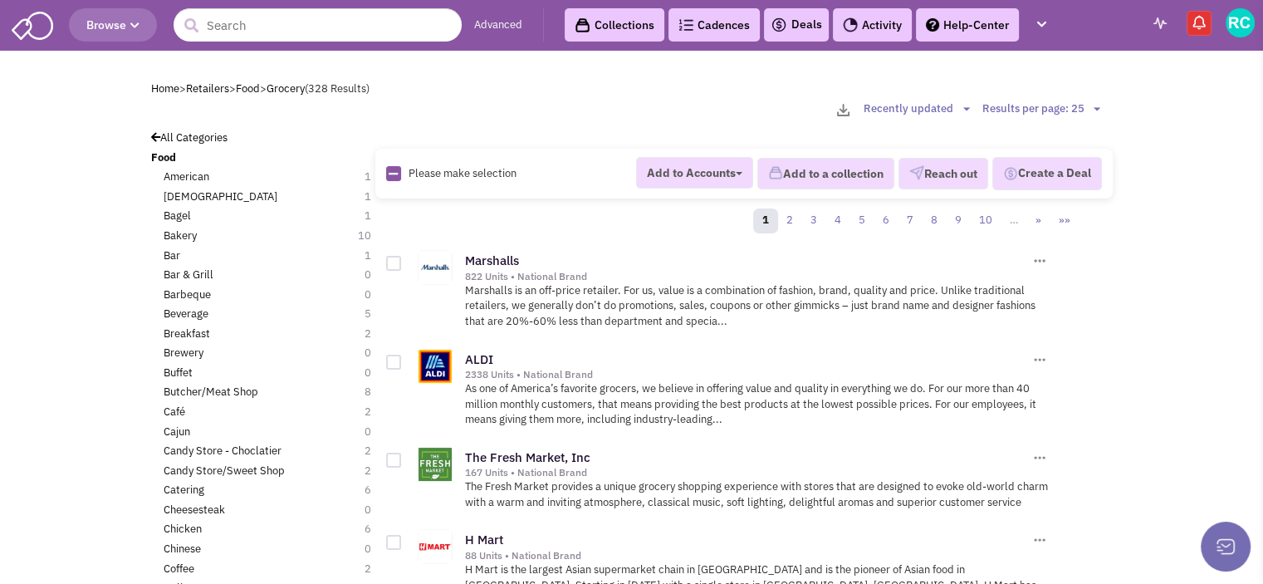
checkbox input "true"
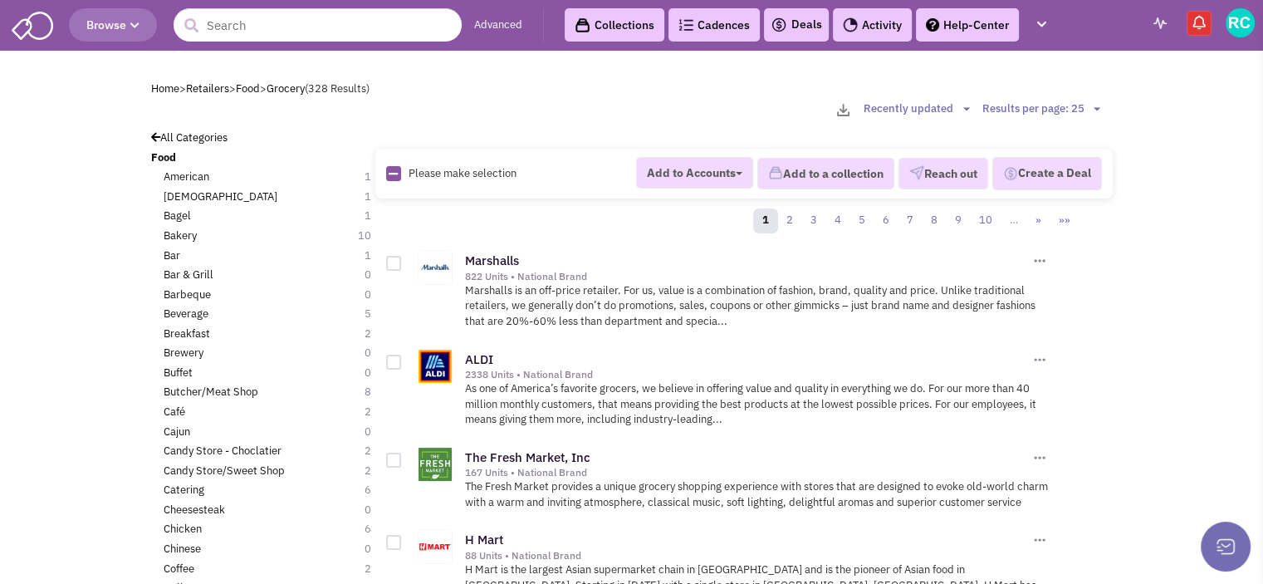
checkbox input "true"
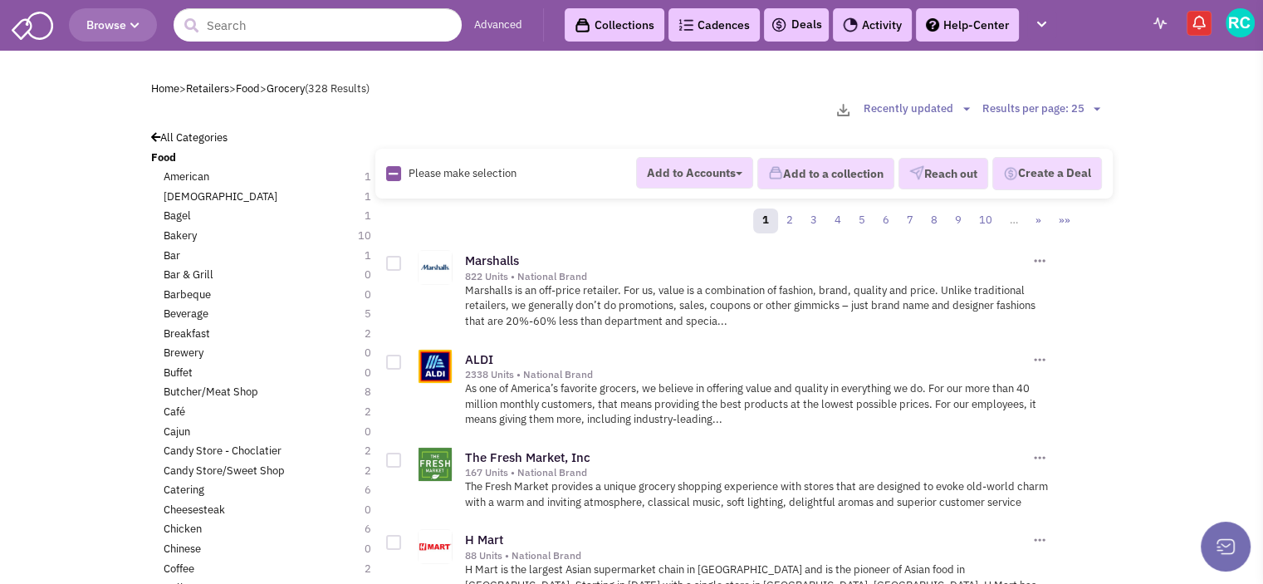
checkbox input "true"
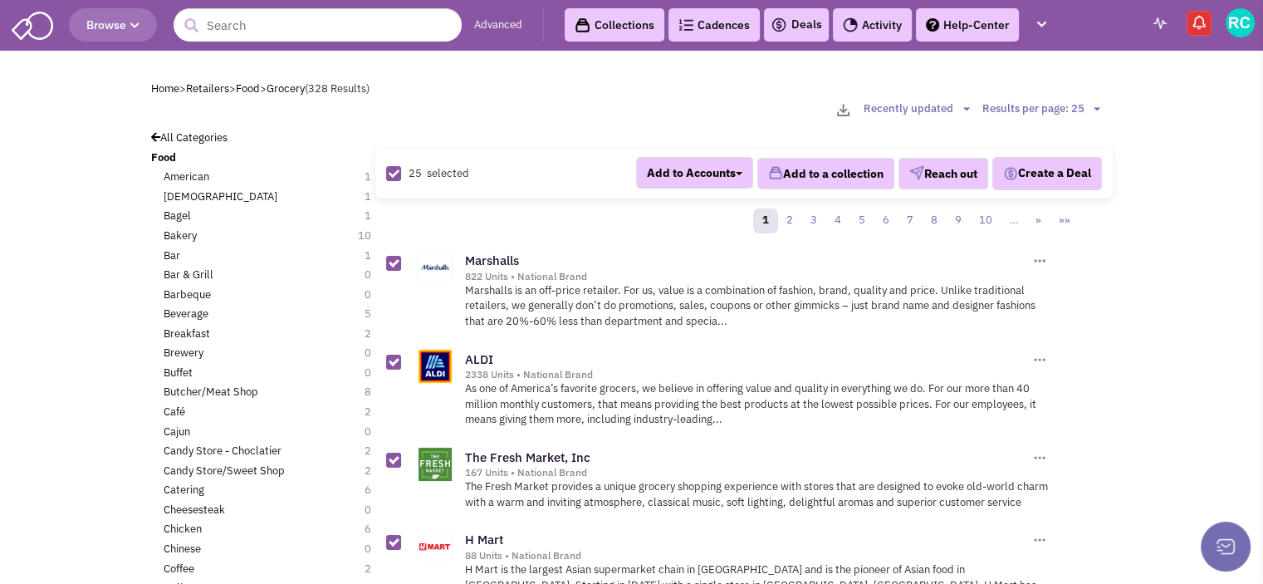
click at [389, 167] on link at bounding box center [394, 175] width 11 height 16
checkbox input "false"
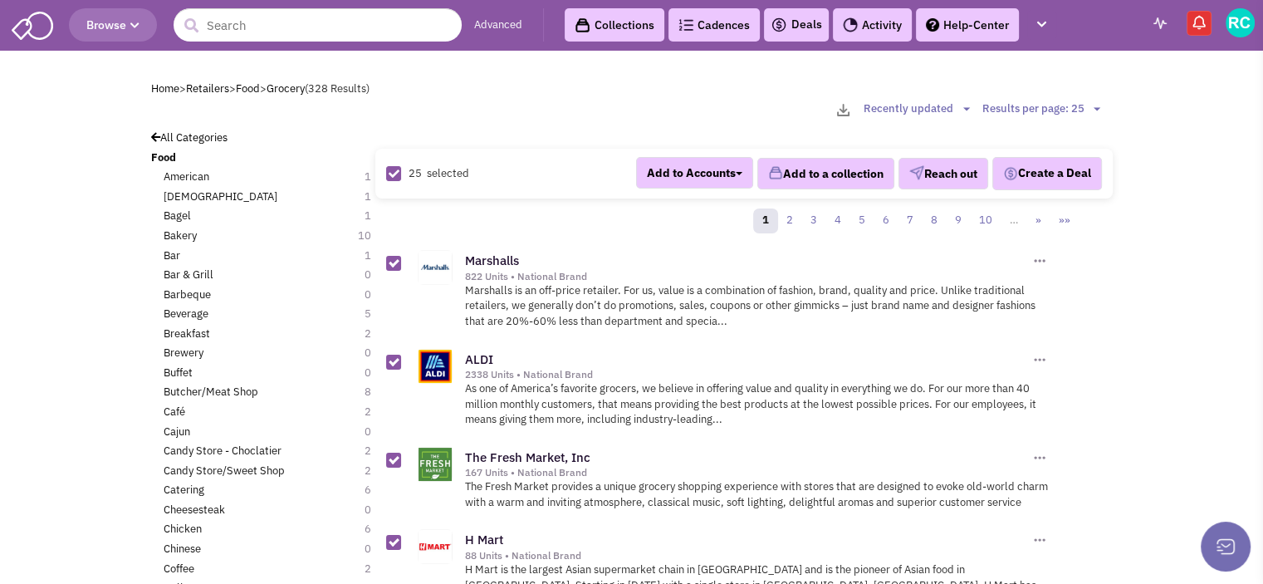
checkbox input "false"
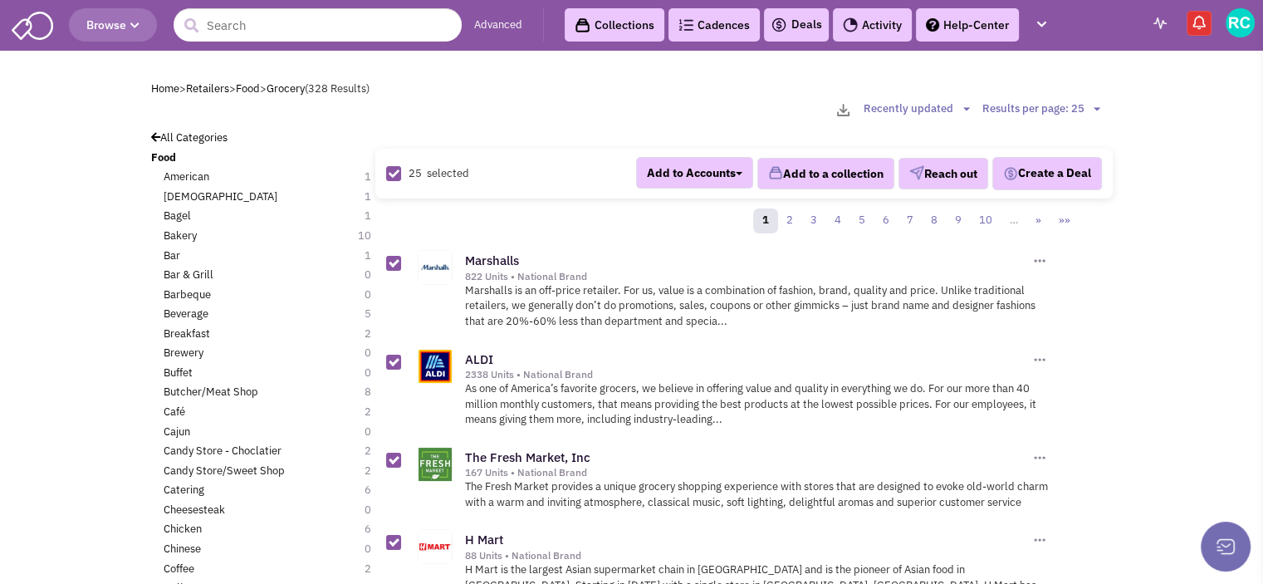
checkbox input "false"
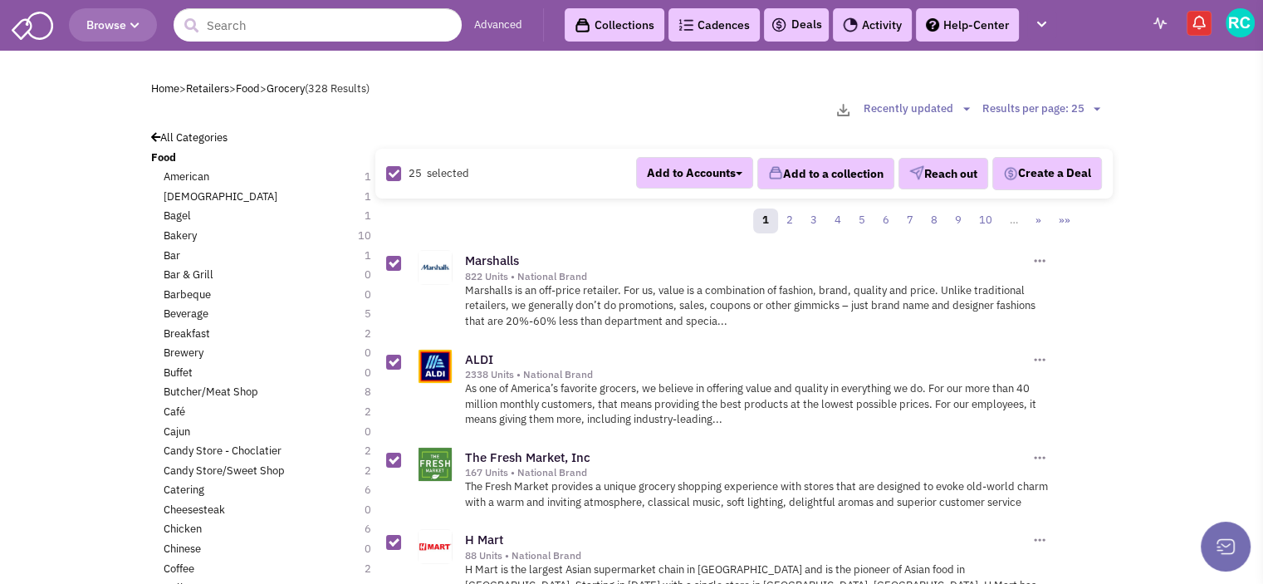
checkbox input "false"
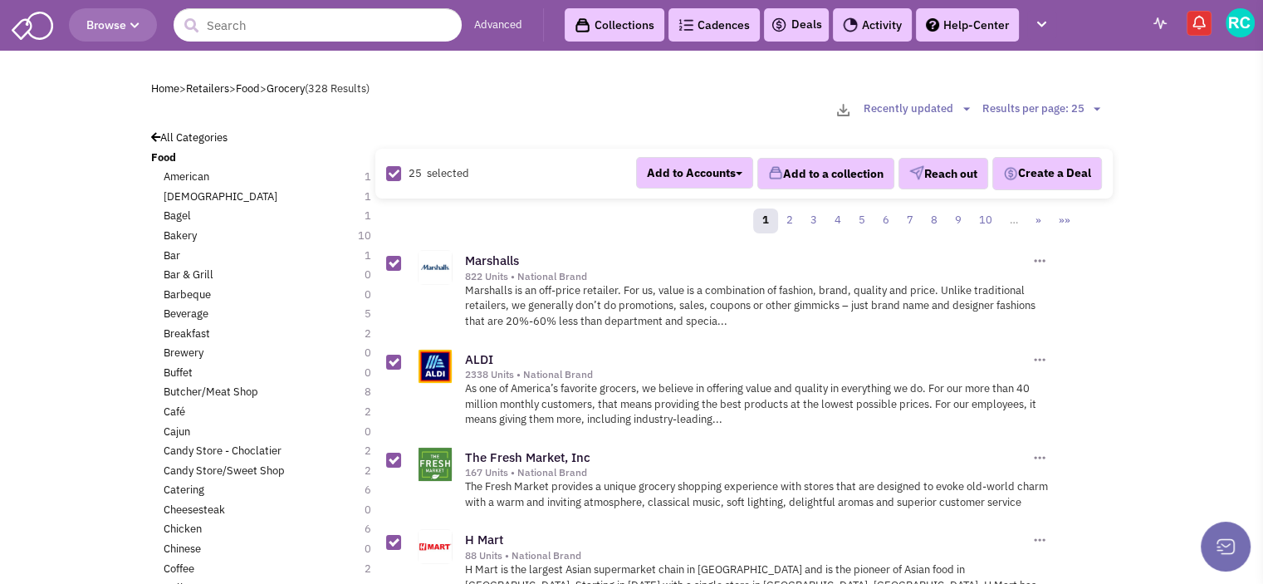
checkbox input "false"
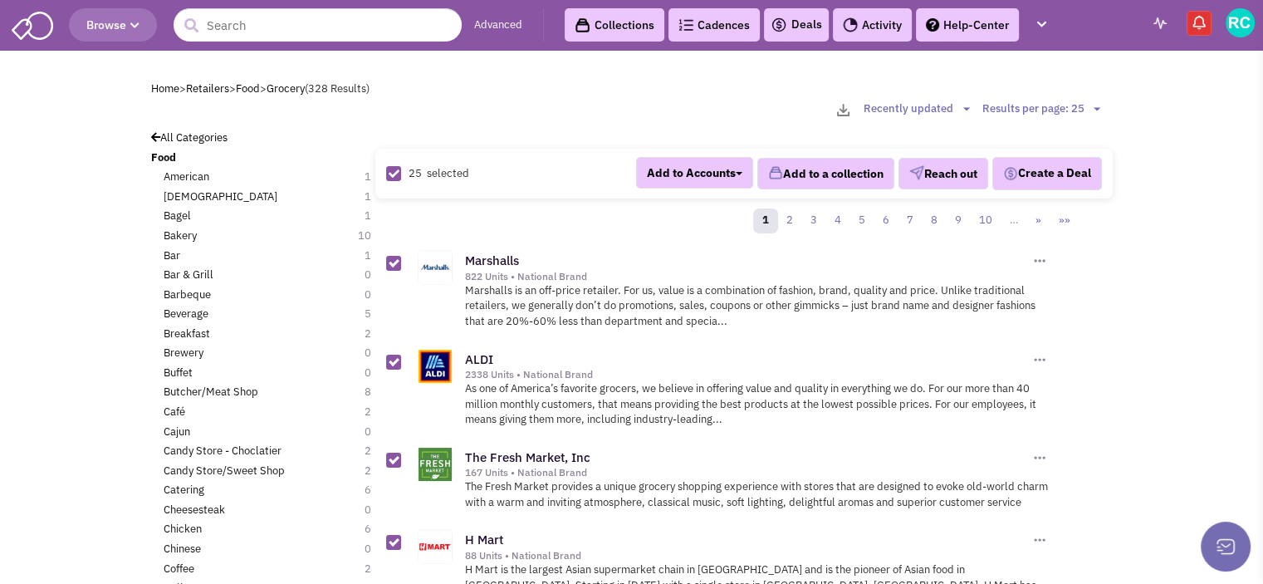
checkbox input "false"
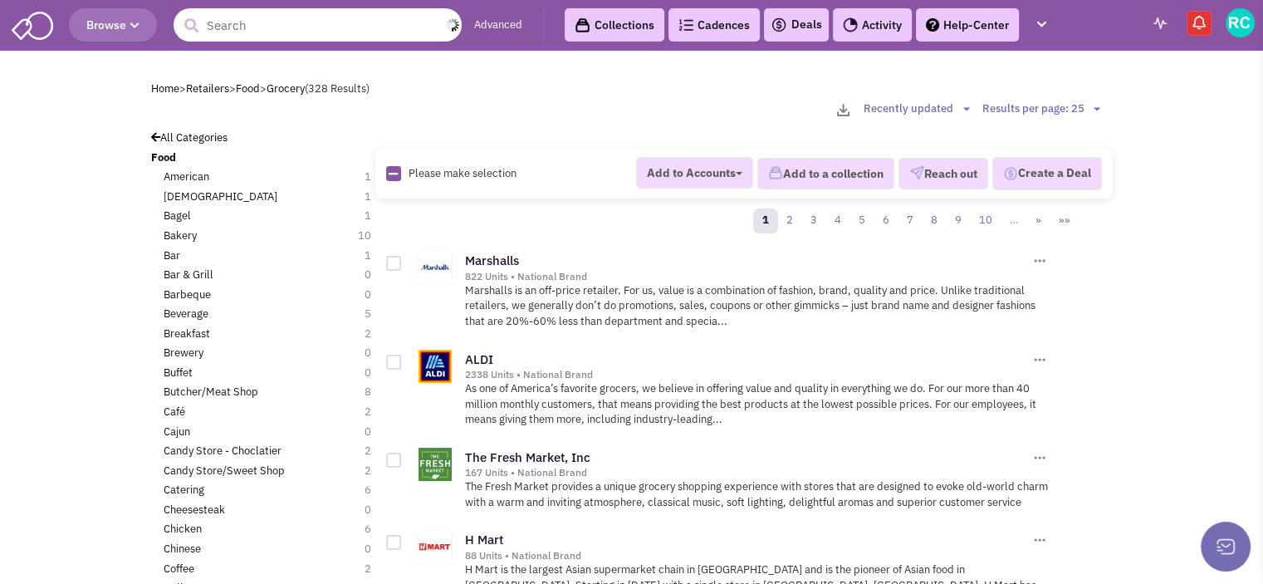
click at [296, 29] on input "text" at bounding box center [318, 24] width 288 height 33
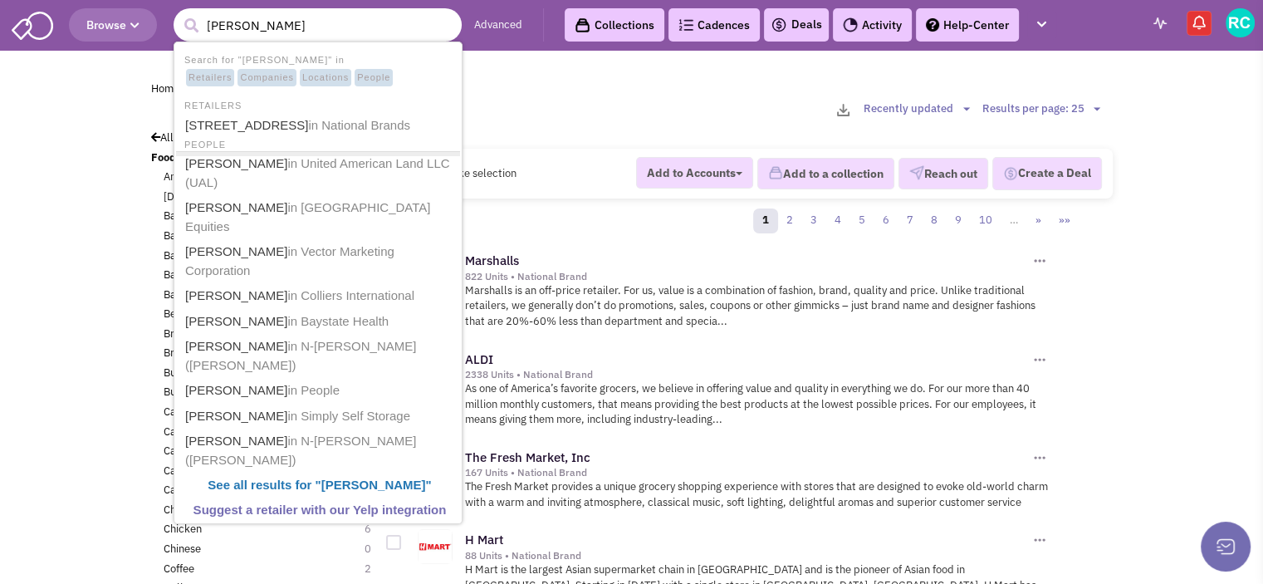
type input "albert"
